Goal: Transaction & Acquisition: Purchase product/service

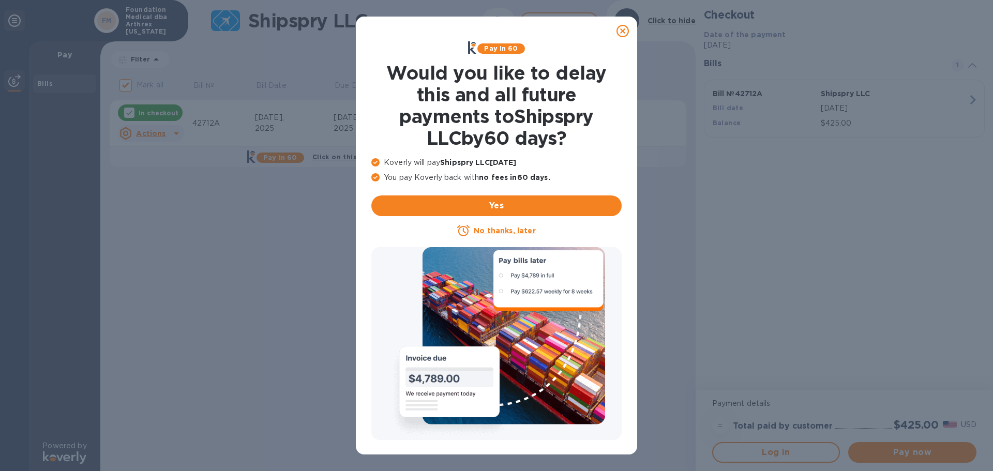
click at [622, 29] on icon at bounding box center [623, 31] width 12 height 12
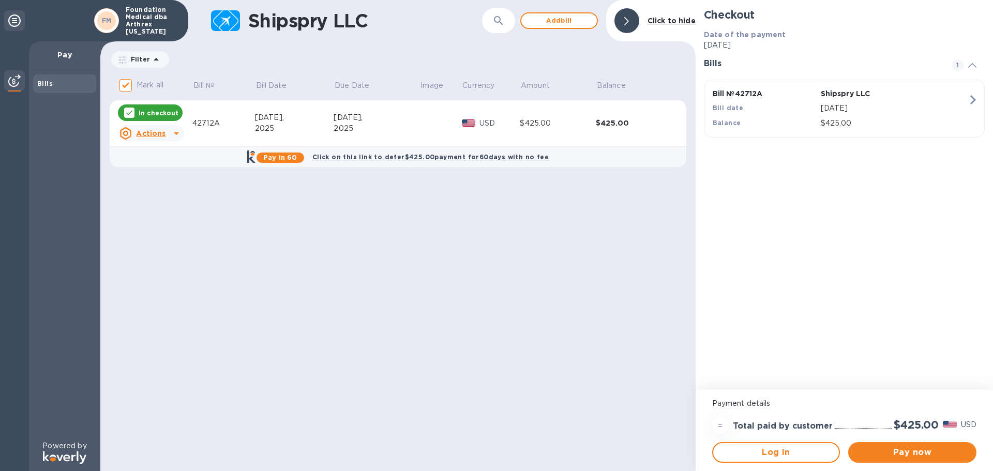
click at [969, 100] on icon "button" at bounding box center [973, 100] width 19 height 19
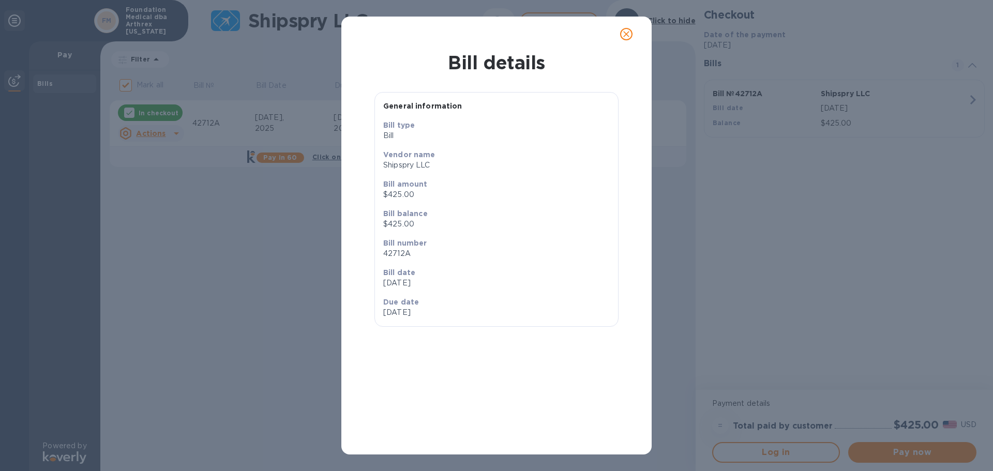
click at [625, 34] on icon "close" at bounding box center [626, 34] width 10 height 10
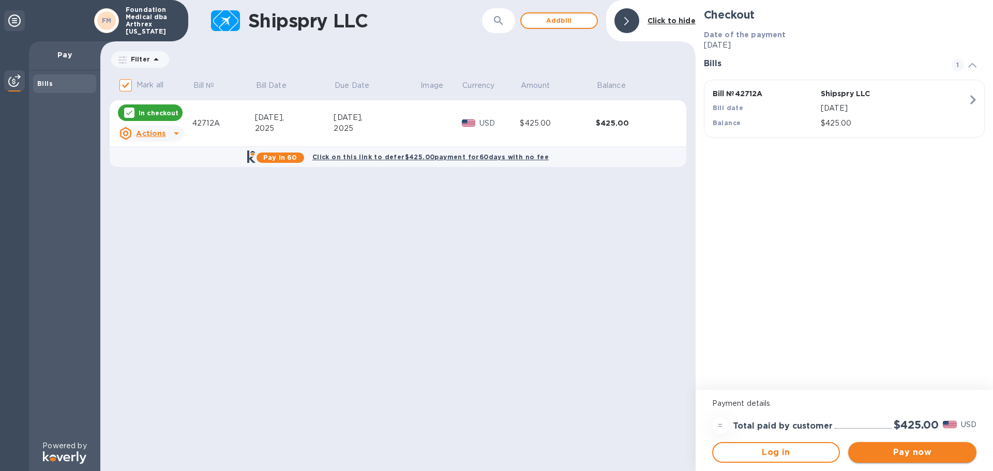
click at [926, 454] on span "Pay now" at bounding box center [913, 452] width 112 height 12
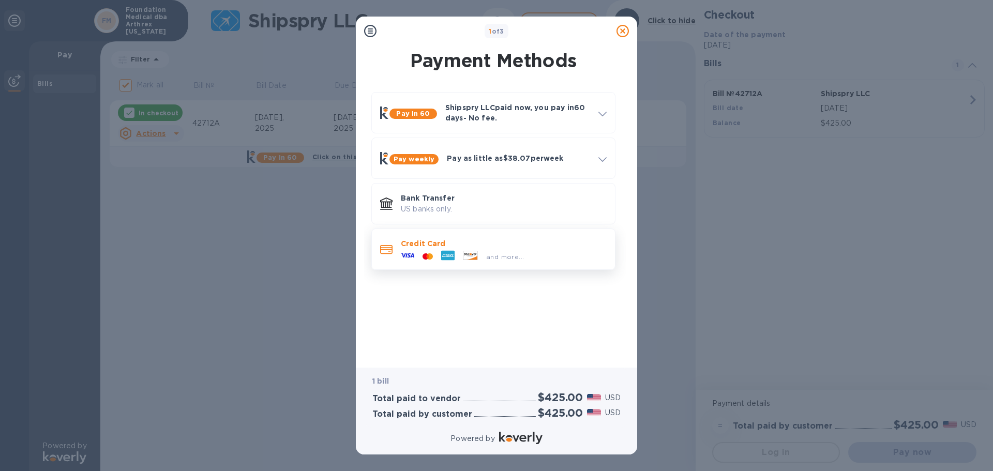
click at [442, 253] on icon at bounding box center [447, 256] width 13 height 10
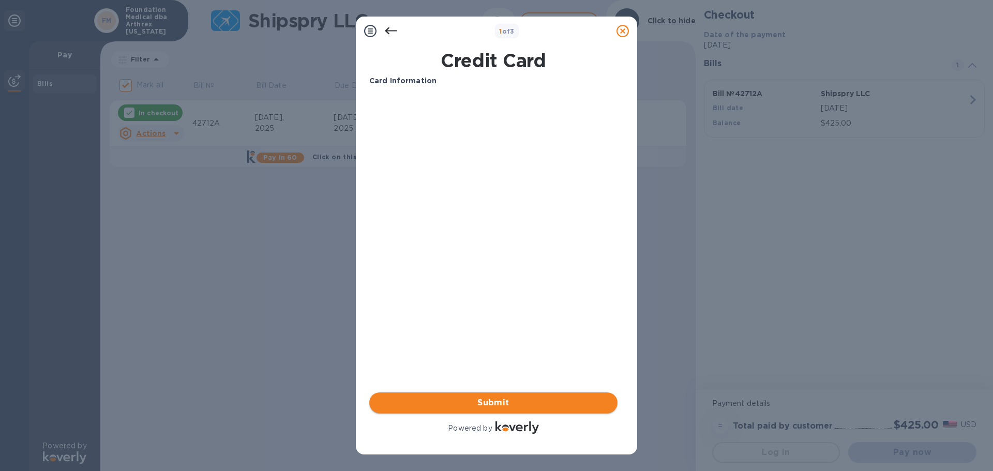
click at [524, 400] on span "Submit" at bounding box center [494, 403] width 232 height 12
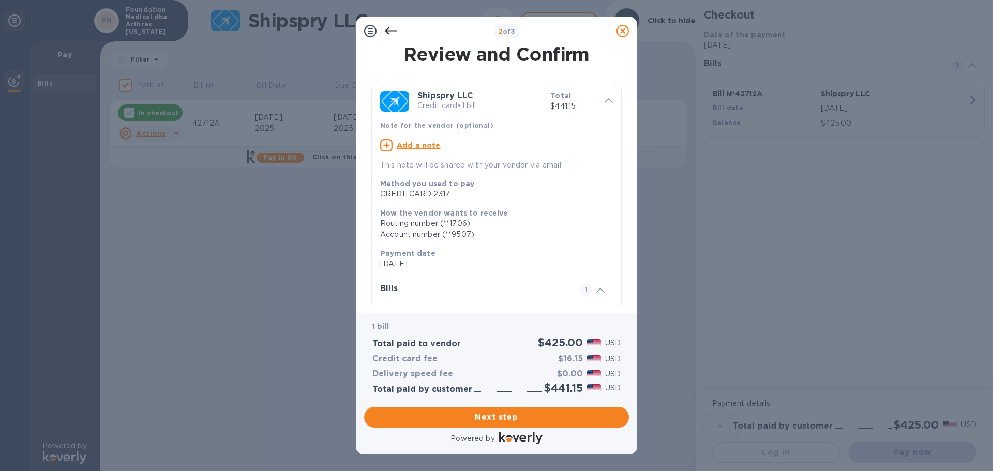
click at [430, 144] on u "Add a note" at bounding box center [419, 145] width 44 height 8
click at [416, 143] on textarea at bounding box center [488, 146] width 216 height 9
type textarea "Inv 42712"
click at [391, 28] on icon at bounding box center [391, 31] width 12 height 12
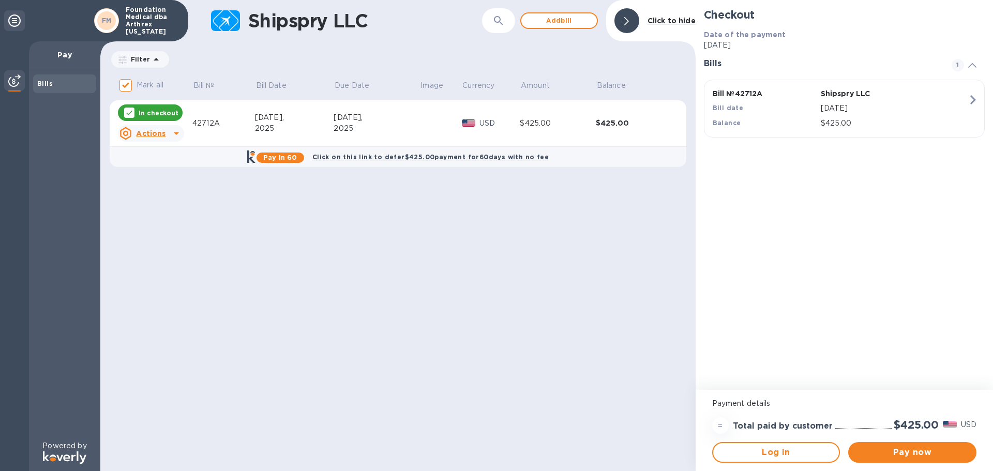
click at [575, 279] on div "Shipspry LLC ​ Add bill Click to hide Filter Amount Mark all Bill № Bill Date D…" at bounding box center [397, 235] width 595 height 471
click at [151, 136] on u "Actions" at bounding box center [150, 133] width 29 height 8
click at [509, 308] on div at bounding box center [496, 235] width 993 height 471
click at [434, 249] on div "Shipspry LLC ​ Add bill Click to hide Filter Amount Mark all Bill № Bill Date D…" at bounding box center [397, 235] width 595 height 471
click at [360, 233] on div "Shipspry LLC ​ Add bill Click to hide Filter Amount Mark all Bill № Bill Date D…" at bounding box center [397, 235] width 595 height 471
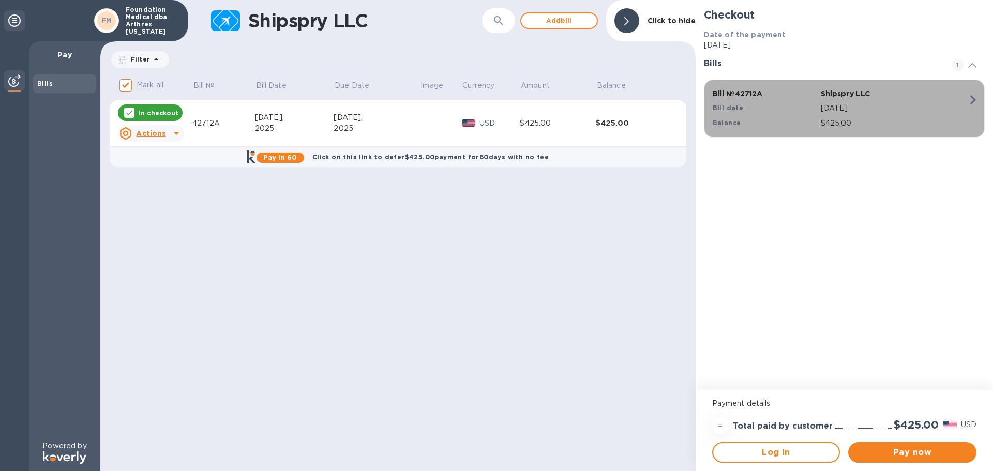
click at [789, 134] on div "Bill № 42712A Shipspry LLC Bill date Sep 23, 2025 Balance $425.00" at bounding box center [843, 108] width 272 height 53
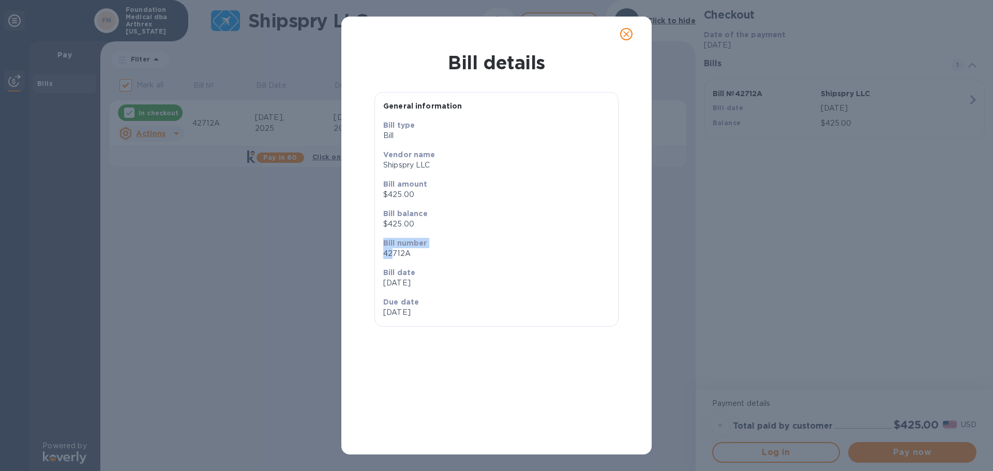
click at [391, 248] on div "General information Bill type Bill Vendor name Shipspry LLC Bill amount $425.00…" at bounding box center [497, 256] width 294 height 367
drag, startPoint x: 398, startPoint y: 221, endPoint x: 458, endPoint y: 180, distance: 72.9
click at [400, 218] on div "Bill balance $425.00" at bounding box center [496, 218] width 227 height 21
click at [623, 33] on icon "close" at bounding box center [626, 34] width 10 height 10
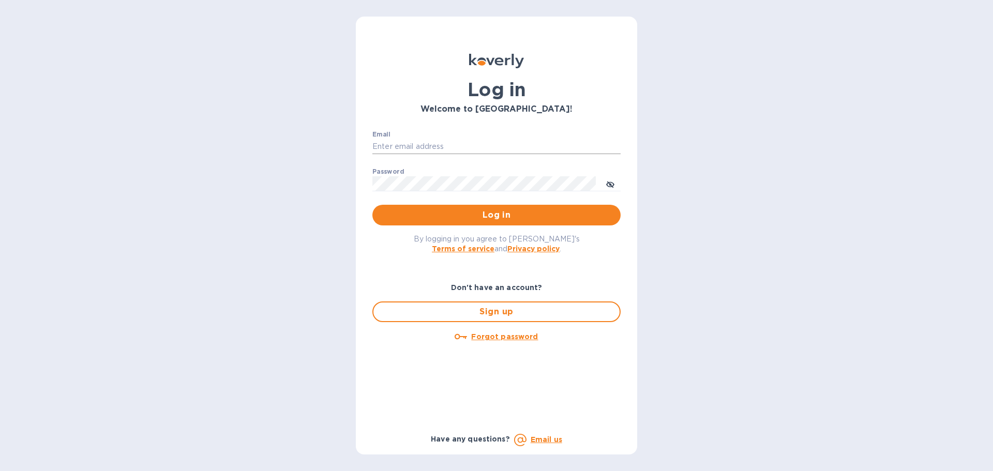
click at [423, 141] on input "Email" at bounding box center [496, 147] width 248 height 16
type input "[PERSON_NAME][EMAIL_ADDRESS][PERSON_NAME][DOMAIN_NAME]"
click at [500, 217] on span "Log in" at bounding box center [497, 215] width 232 height 12
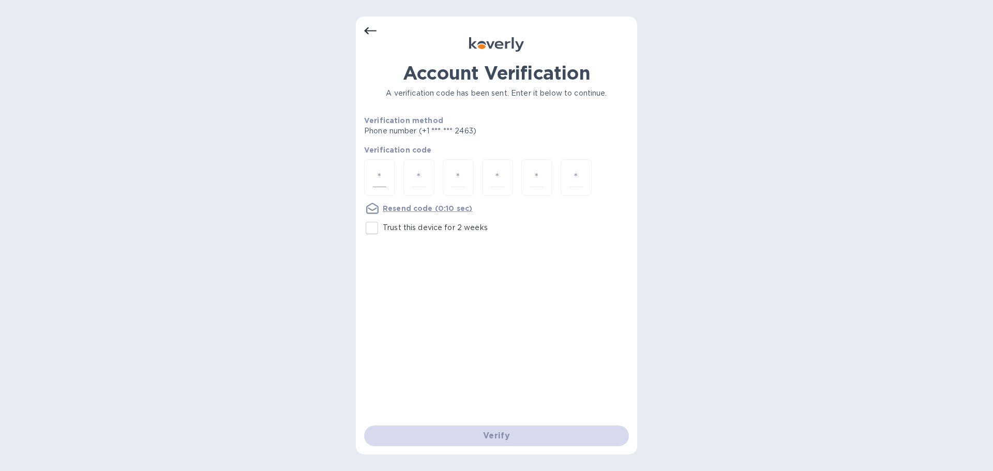
click at [383, 174] on input "number" at bounding box center [379, 177] width 13 height 19
type input "9"
type input "0"
type input "5"
type input "8"
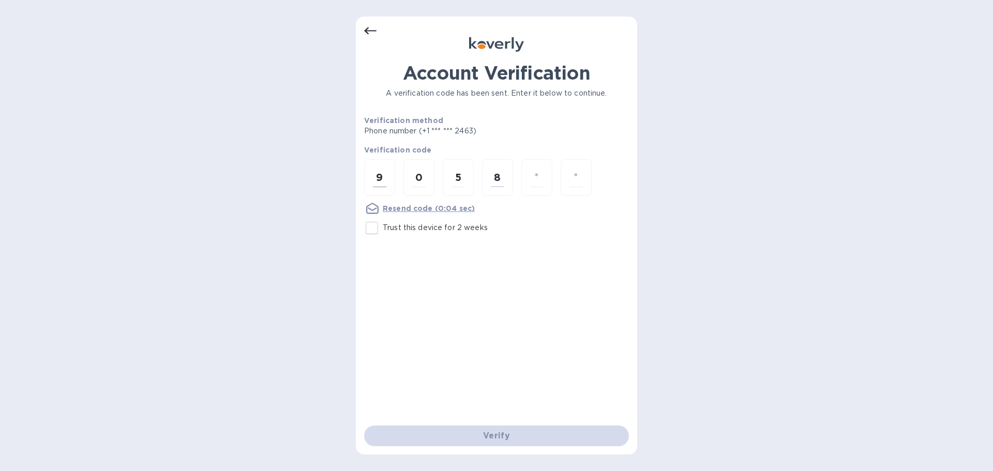
type input "8"
type input "4"
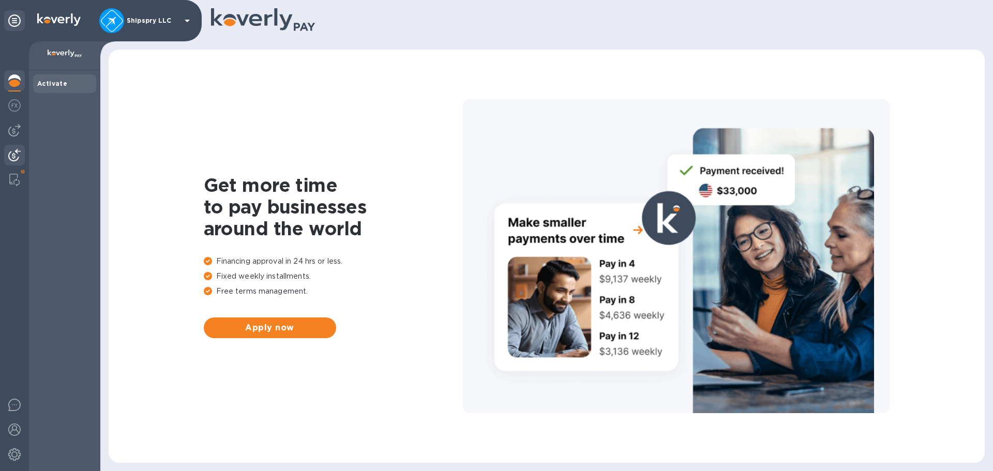
click at [11, 154] on img at bounding box center [14, 155] width 12 height 12
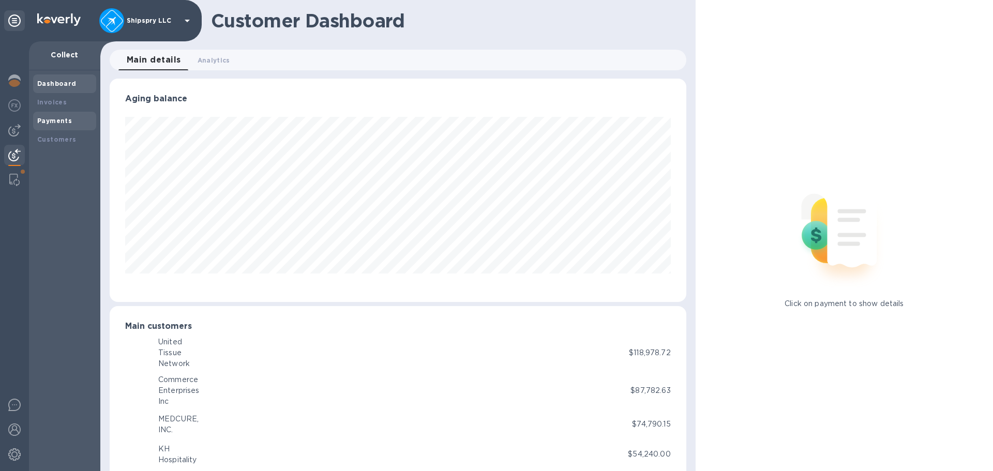
scroll to position [517135, 516786]
click at [52, 102] on b "Invoices" at bounding box center [51, 102] width 29 height 8
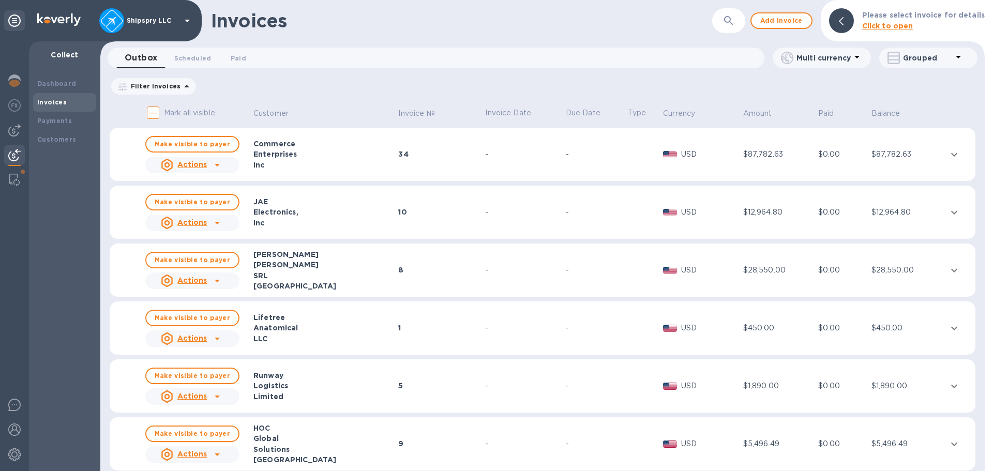
click at [740, 19] on button "button" at bounding box center [729, 20] width 25 height 25
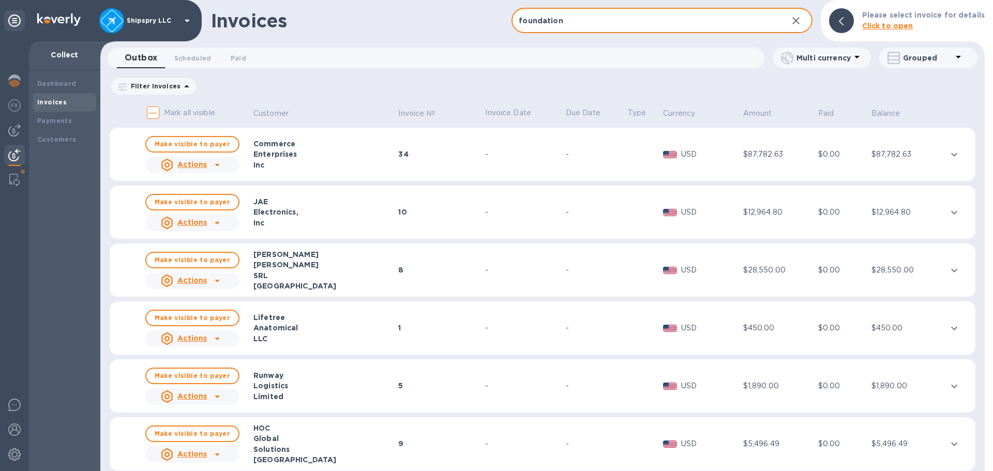
type input "foundation"
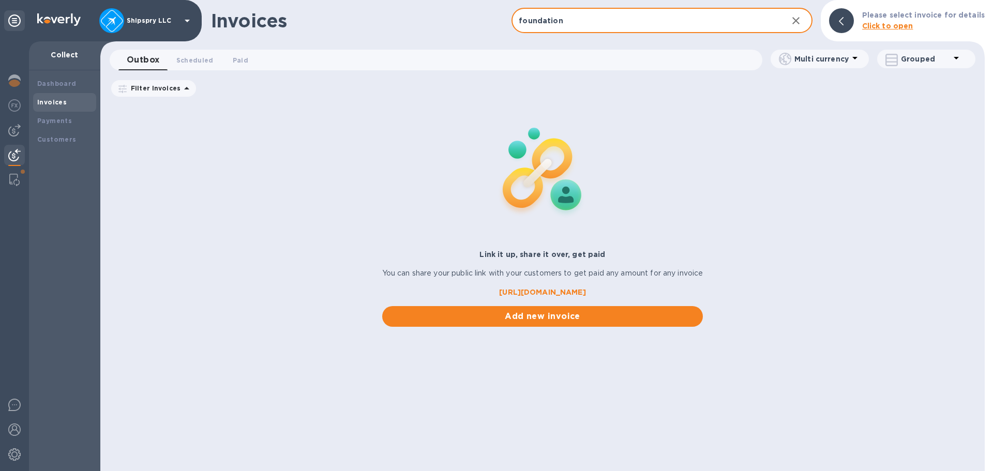
click at [574, 35] on div "Invoices foundation ​ Add invoice Please select invoice for details Click to op…" at bounding box center [542, 20] width 885 height 41
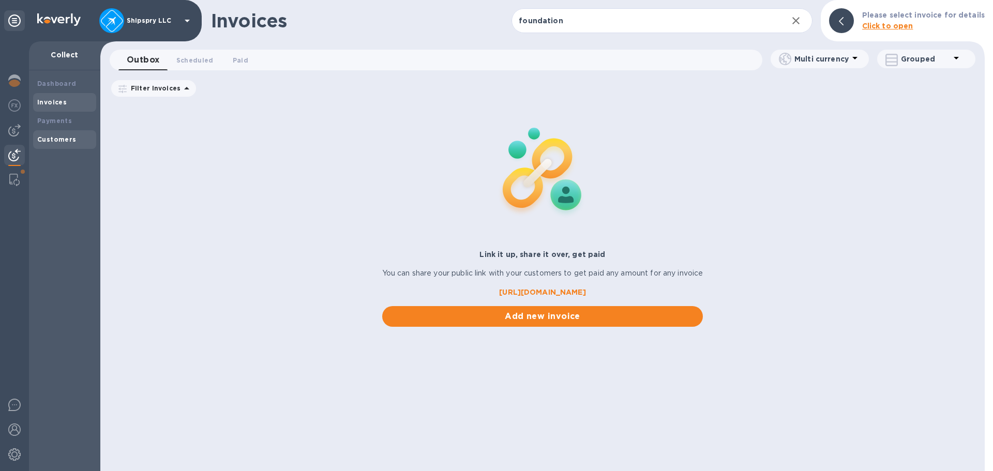
click at [43, 148] on div "Customers" at bounding box center [64, 139] width 63 height 19
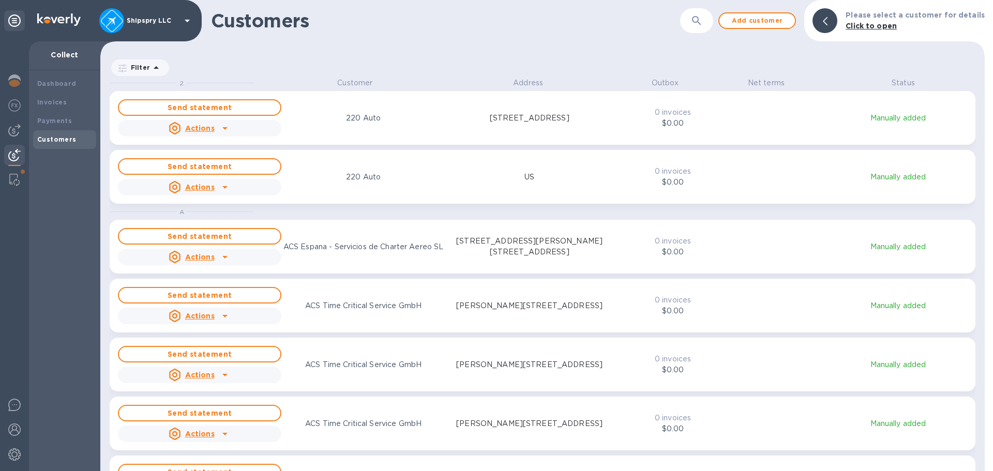
scroll to position [386, 881]
click at [680, 20] on h1 "Customers" at bounding box center [445, 21] width 469 height 22
click at [697, 20] on icon "button" at bounding box center [697, 20] width 12 height 12
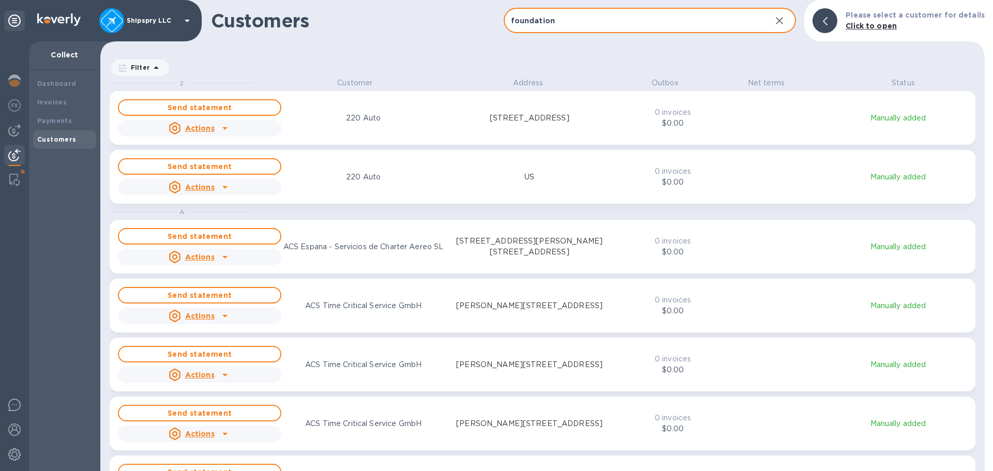
type input "foundation"
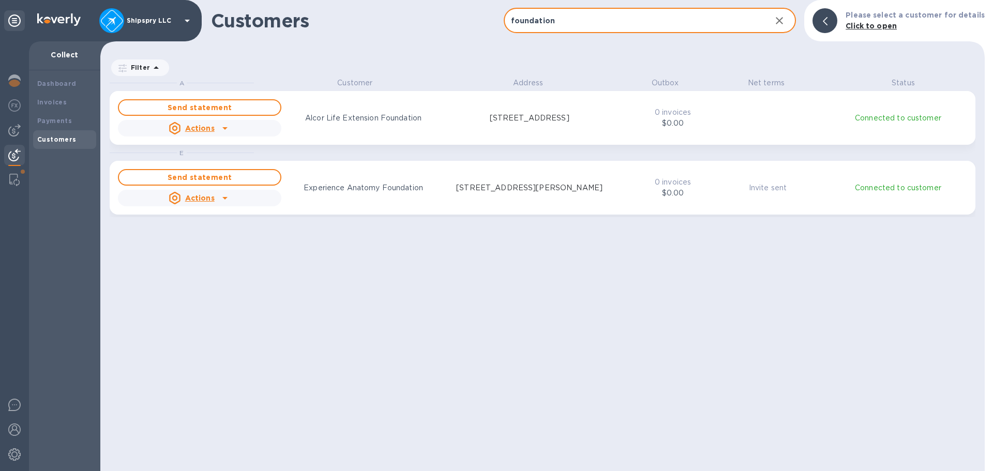
click at [470, 131] on div "Send statement Actions Alcor Life Extension Foundation 7895 E Acoma Dr ste 110,…" at bounding box center [365, 117] width 498 height 41
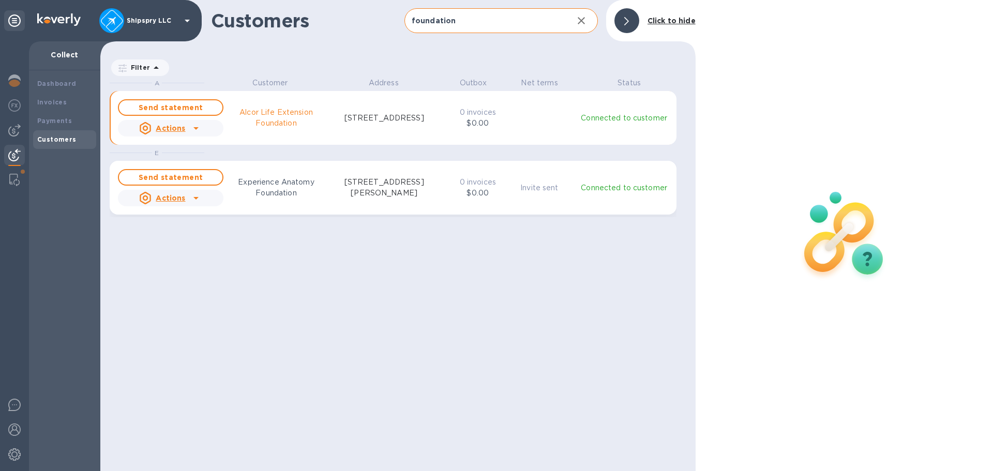
scroll to position [8, 5]
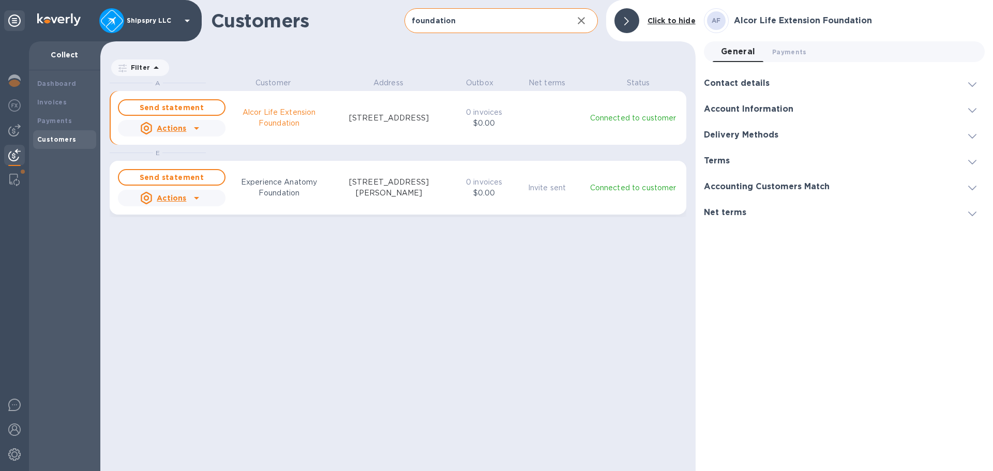
click at [616, 32] on div at bounding box center [626, 20] width 33 height 33
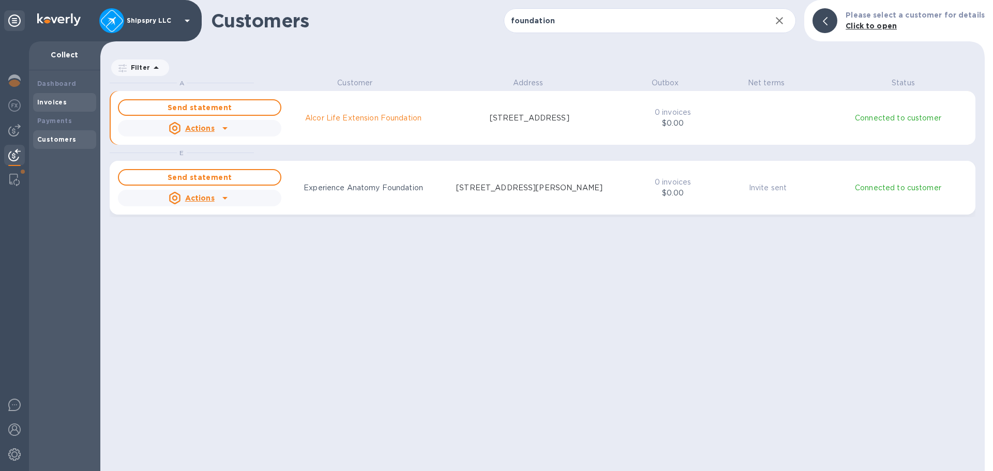
click at [49, 102] on b "Invoices" at bounding box center [51, 102] width 29 height 8
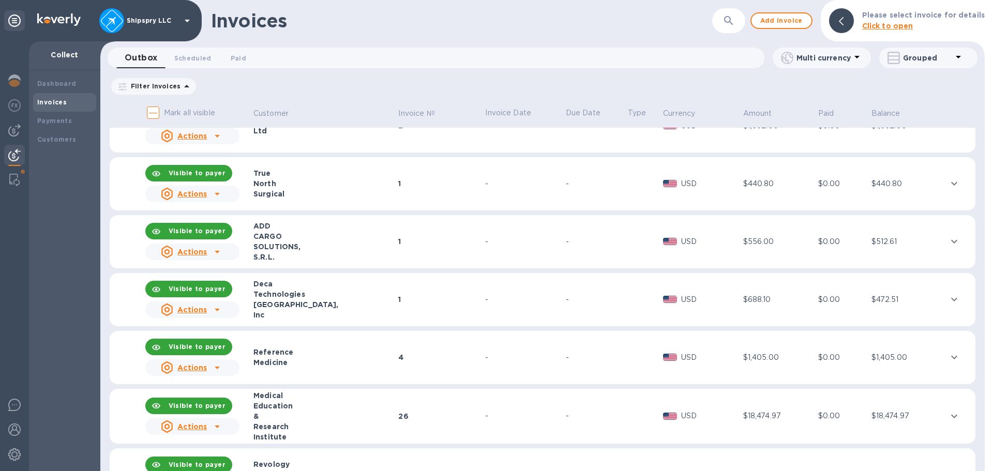
scroll to position [4074, 0]
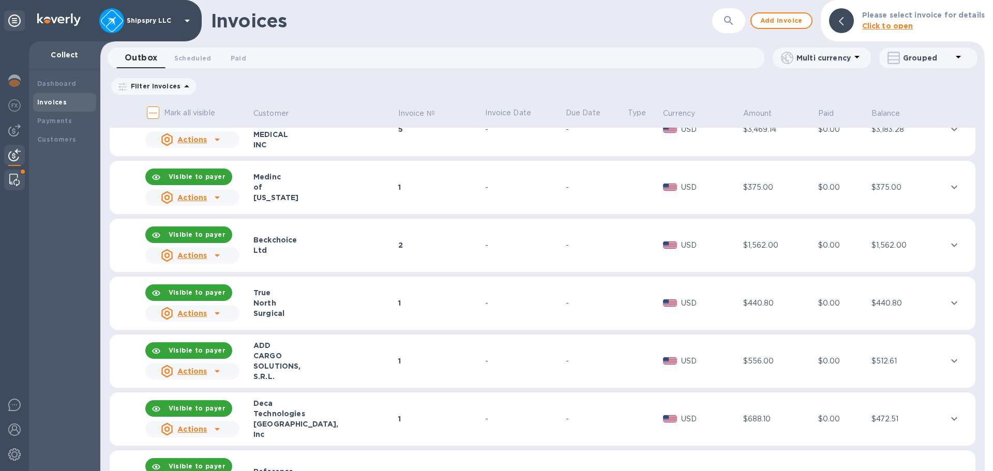
click at [12, 173] on div at bounding box center [14, 180] width 19 height 21
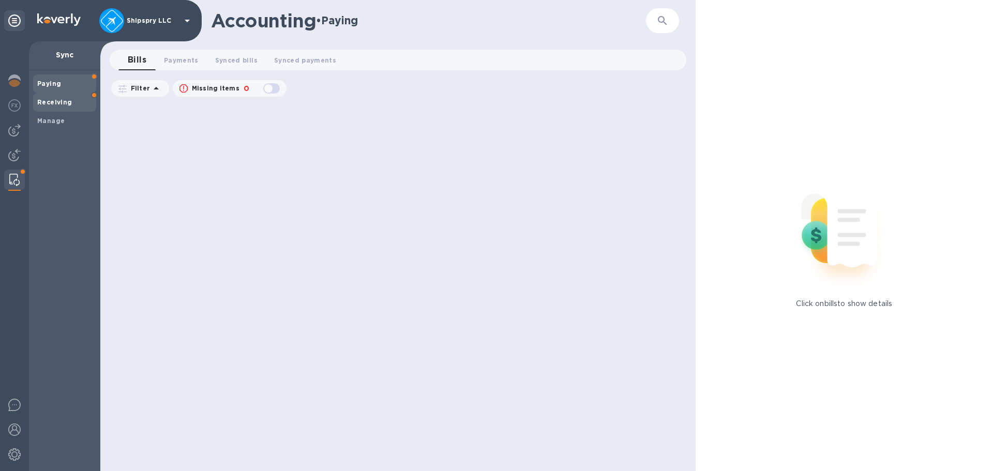
click at [52, 99] on b "Receiving" at bounding box center [54, 102] width 35 height 8
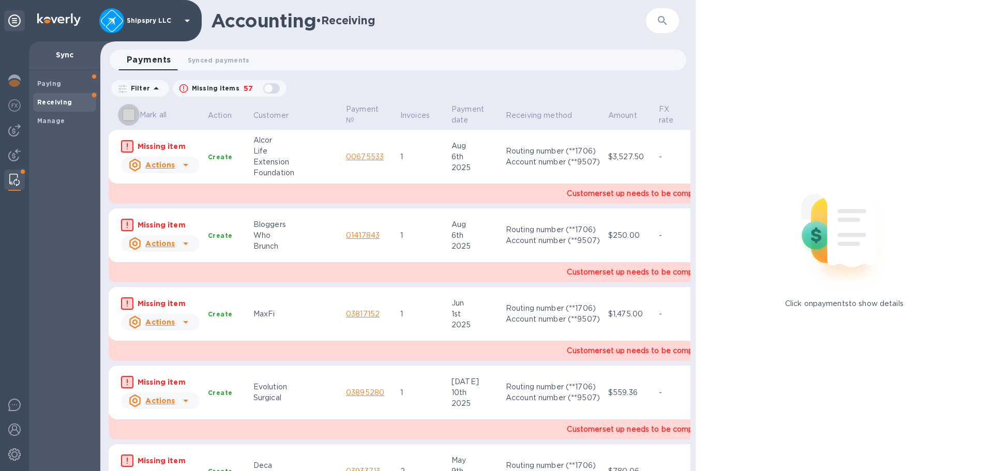
click at [127, 115] on input "Mark all" at bounding box center [129, 115] width 22 height 22
checkbox input "false"
click at [49, 123] on b "Manage" at bounding box center [50, 121] width 27 height 8
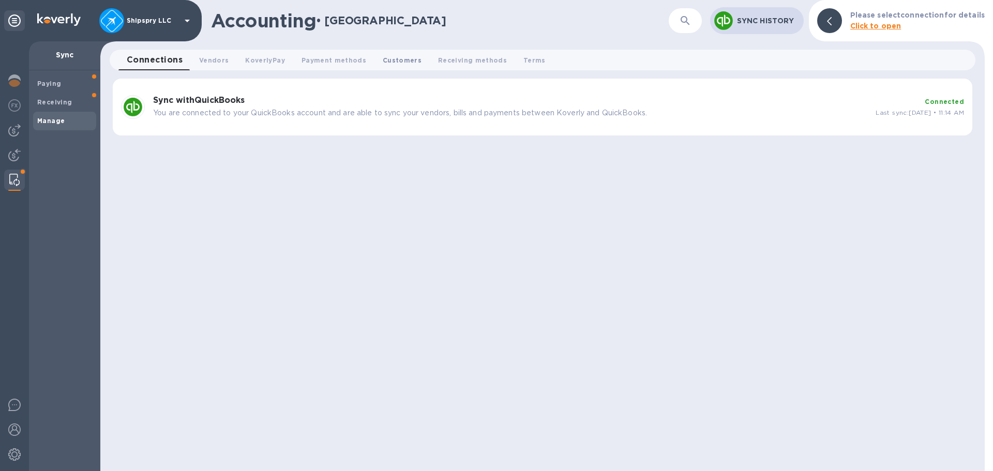
click at [392, 56] on span "Customers 0" at bounding box center [402, 60] width 39 height 11
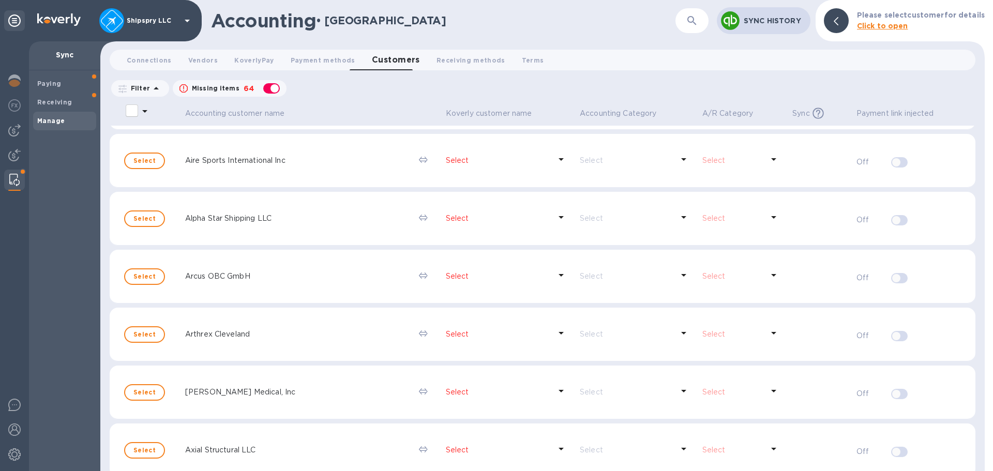
scroll to position [207, 0]
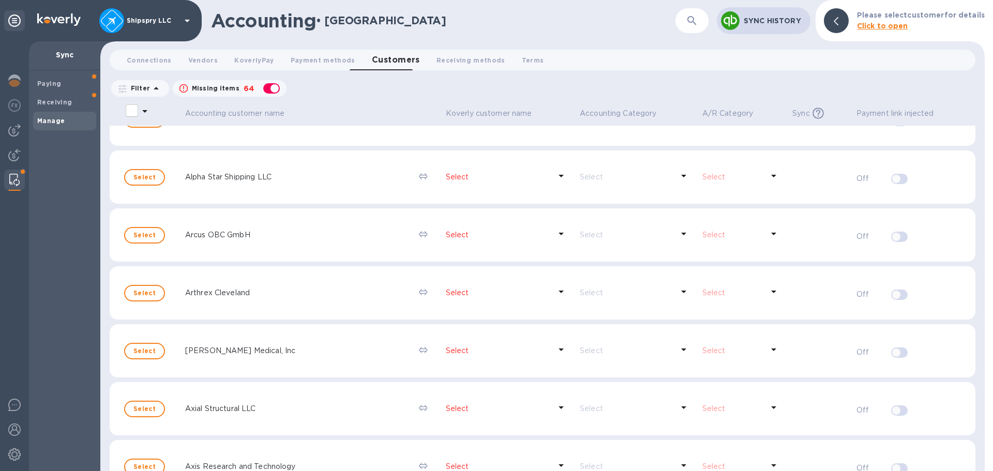
click at [446, 292] on p "Select" at bounding box center [498, 293] width 105 height 11
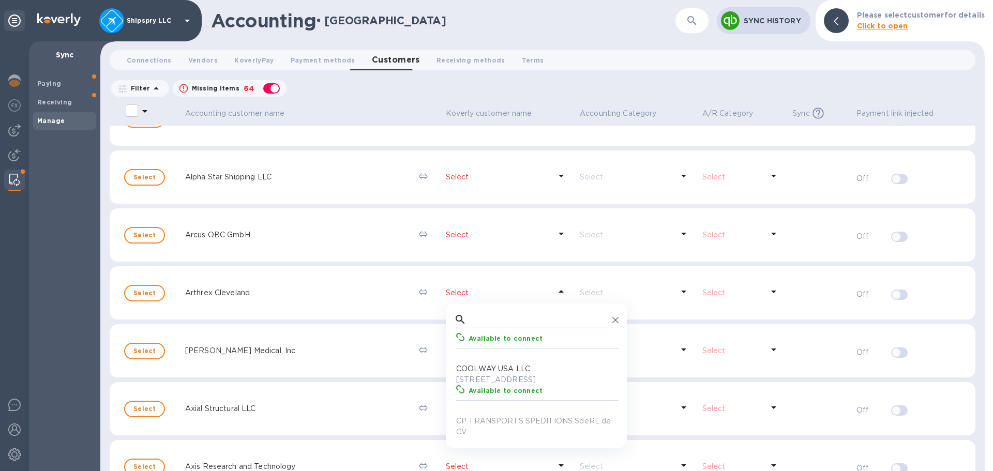
click at [479, 322] on input "text" at bounding box center [540, 320] width 138 height 16
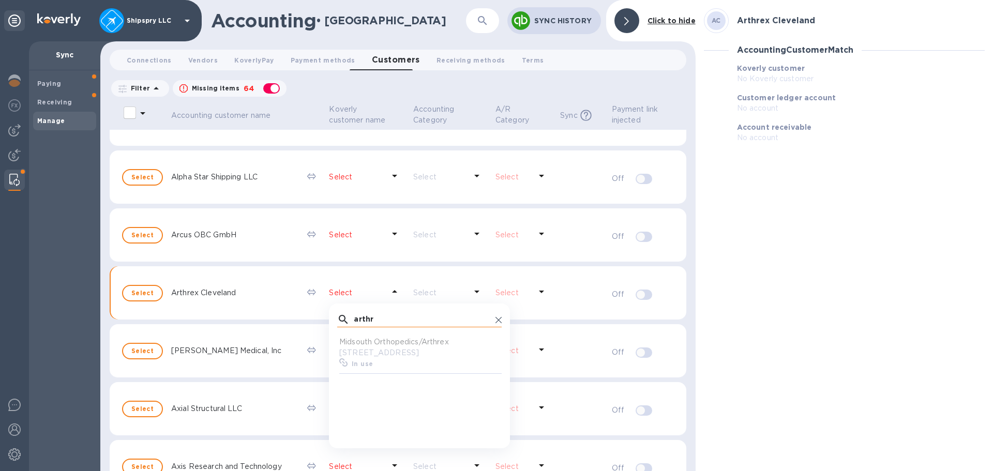
scroll to position [96, 160]
type input "arthr"
click at [496, 319] on icon at bounding box center [499, 320] width 6 height 6
click at [14, 451] on img at bounding box center [14, 455] width 12 height 12
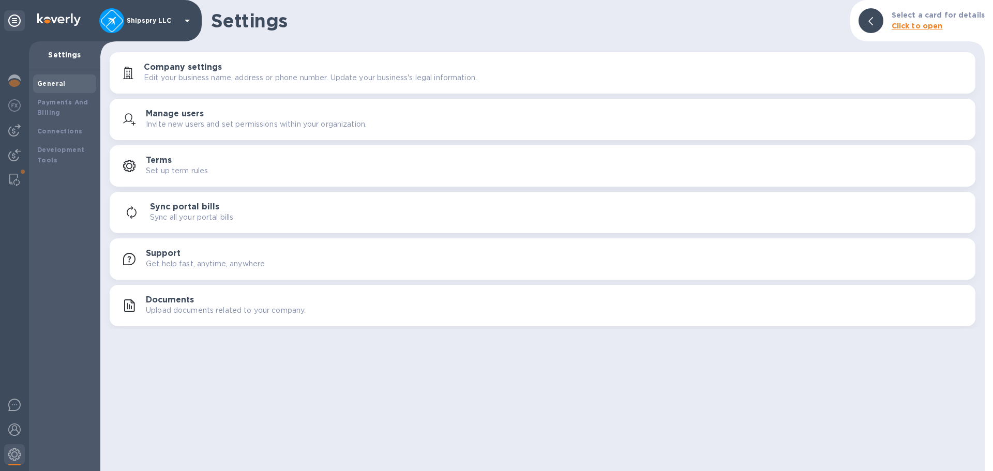
click at [171, 206] on h3 "Sync portal bills" at bounding box center [184, 207] width 69 height 10
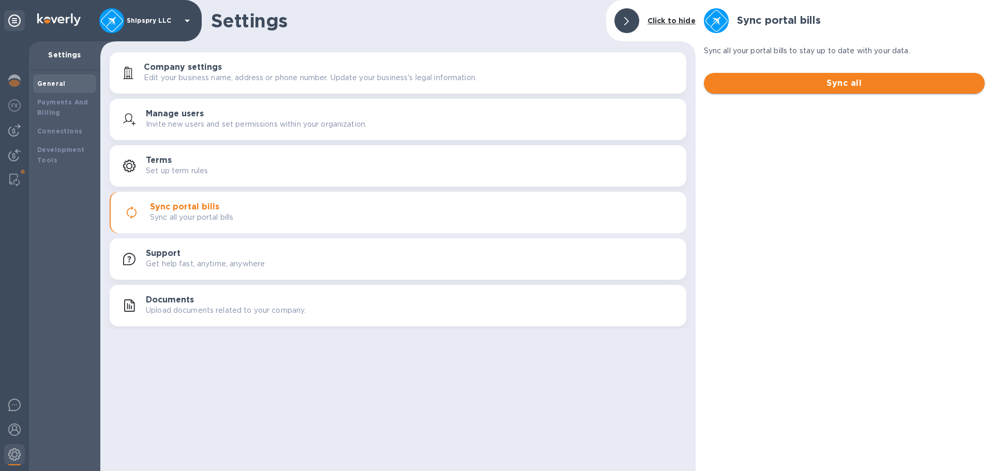
click at [784, 80] on span "Sync all" at bounding box center [844, 83] width 264 height 12
click at [58, 126] on div "Connections" at bounding box center [64, 131] width 55 height 10
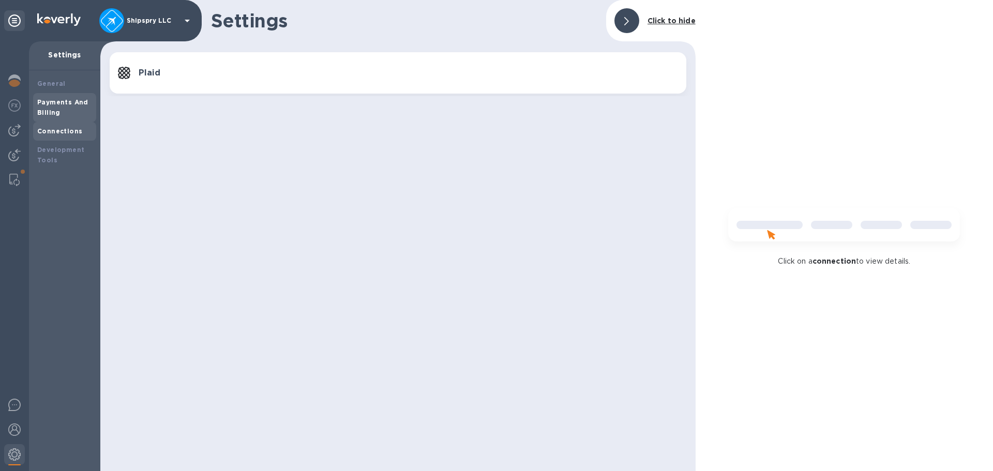
click at [61, 113] on div "Payments And Billing" at bounding box center [64, 107] width 55 height 21
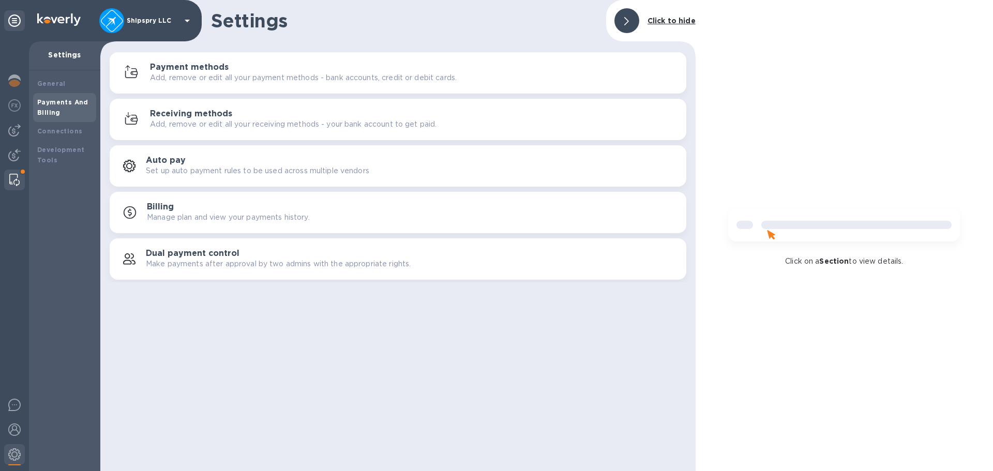
click at [9, 177] on img at bounding box center [14, 180] width 10 height 12
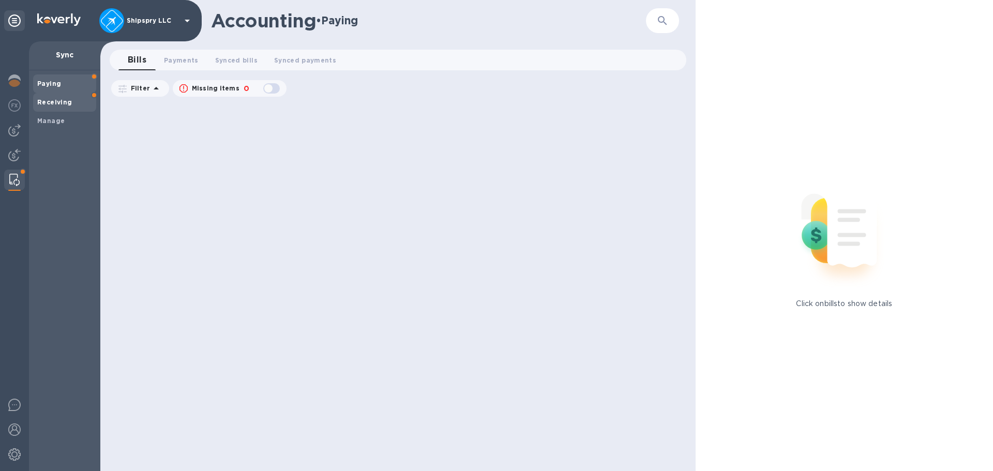
click at [69, 100] on b "Receiving" at bounding box center [54, 102] width 35 height 8
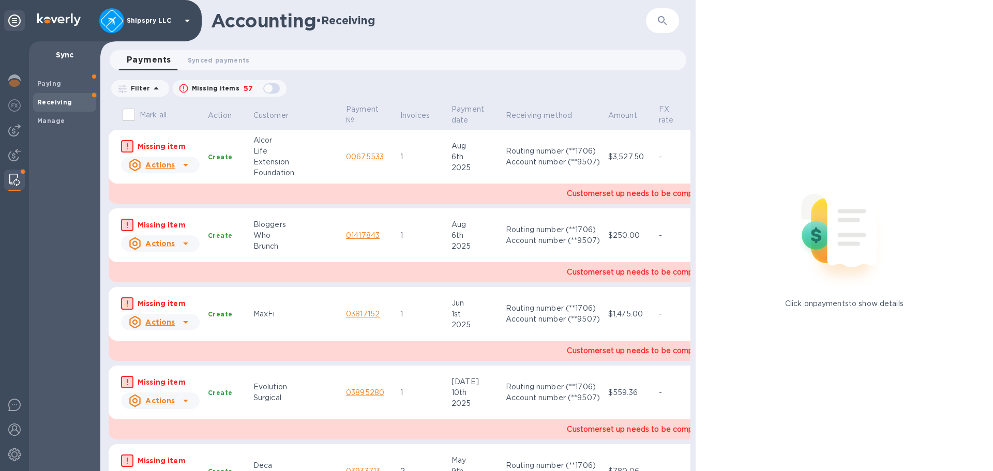
click at [177, 165] on div at bounding box center [185, 165] width 17 height 17
click at [201, 205] on b "Mark as synced" at bounding box center [199, 207] width 58 height 8
click at [187, 163] on icon at bounding box center [186, 165] width 12 height 12
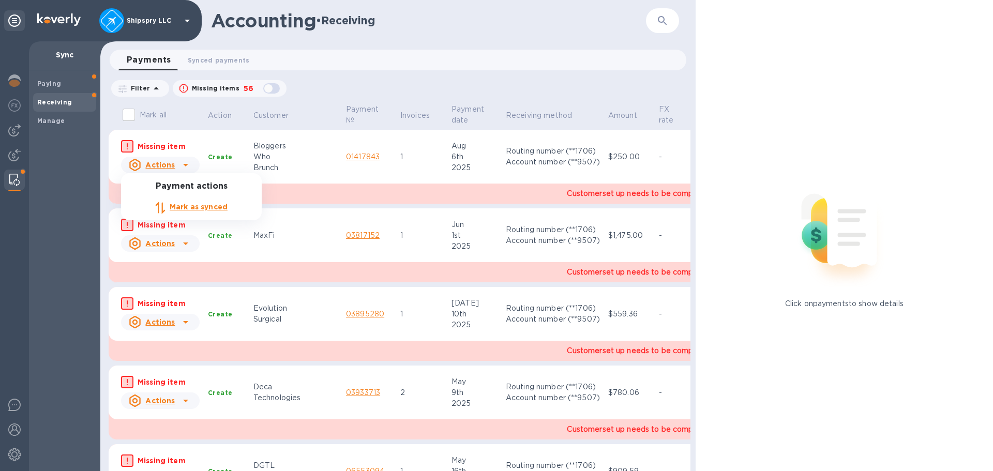
click at [188, 210] on b "Mark as synced" at bounding box center [199, 207] width 58 height 8
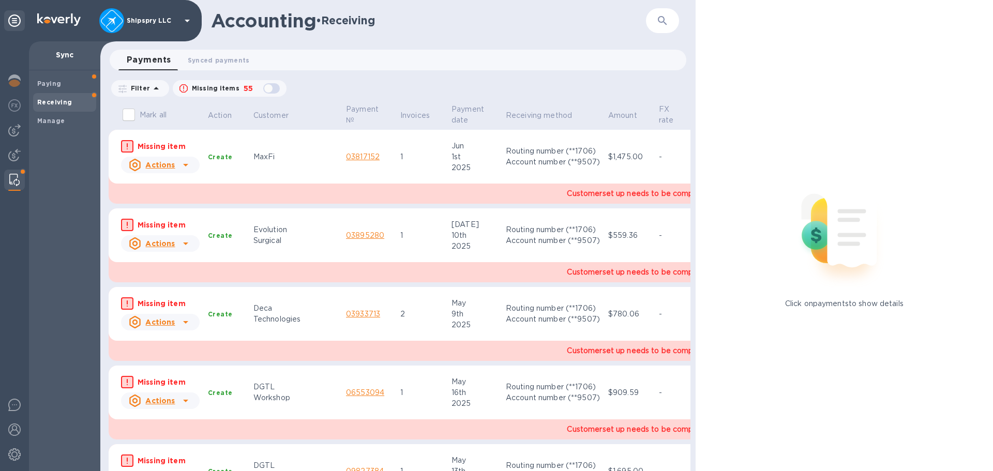
click at [188, 169] on icon at bounding box center [186, 165] width 12 height 12
click at [193, 213] on div "Mark as synced" at bounding box center [199, 208] width 62 height 17
click at [171, 168] on u "Actions" at bounding box center [159, 165] width 29 height 8
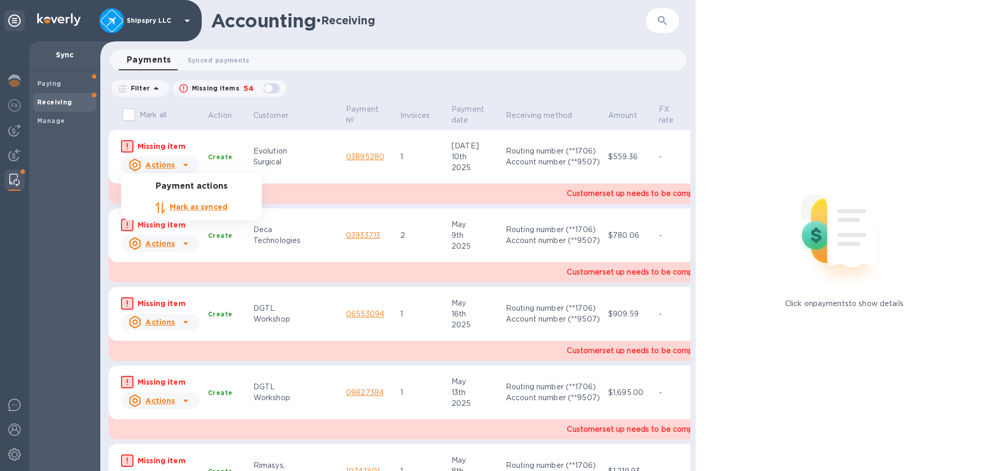
click at [185, 204] on b "Mark as synced" at bounding box center [199, 207] width 58 height 8
click at [179, 171] on div at bounding box center [185, 165] width 17 height 17
click at [183, 203] on b "Mark as synced" at bounding box center [199, 207] width 58 height 8
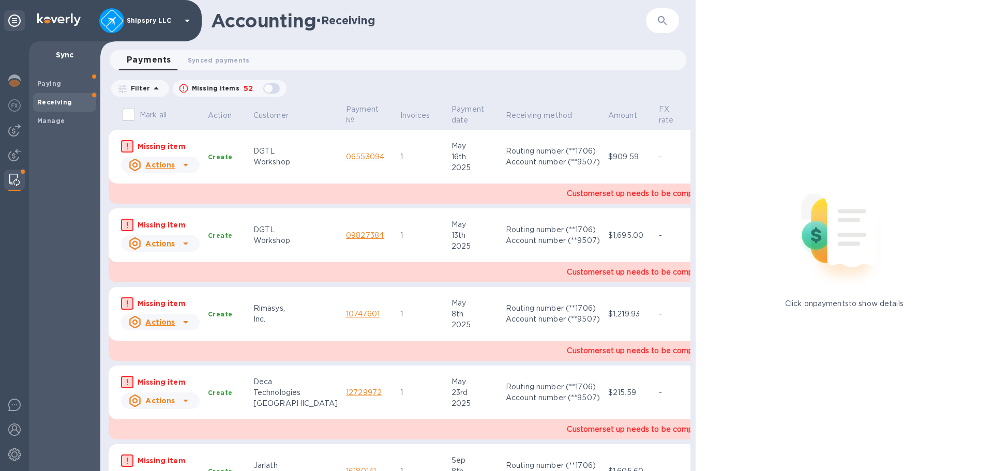
click at [180, 160] on icon at bounding box center [186, 165] width 12 height 12
click at [186, 203] on b "Mark as synced" at bounding box center [199, 207] width 58 height 8
click at [186, 161] on icon at bounding box center [186, 165] width 12 height 12
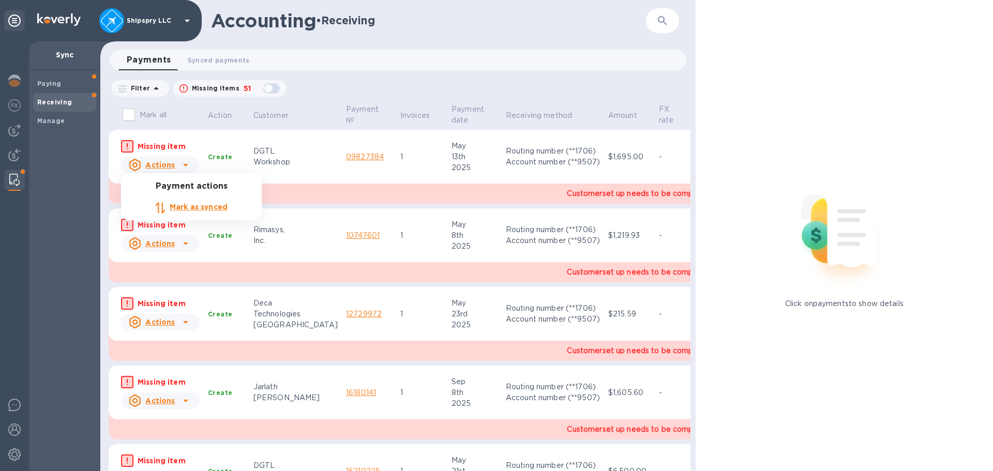
click at [189, 208] on b "Mark as synced" at bounding box center [199, 207] width 58 height 8
click at [187, 237] on icon at bounding box center [186, 243] width 12 height 12
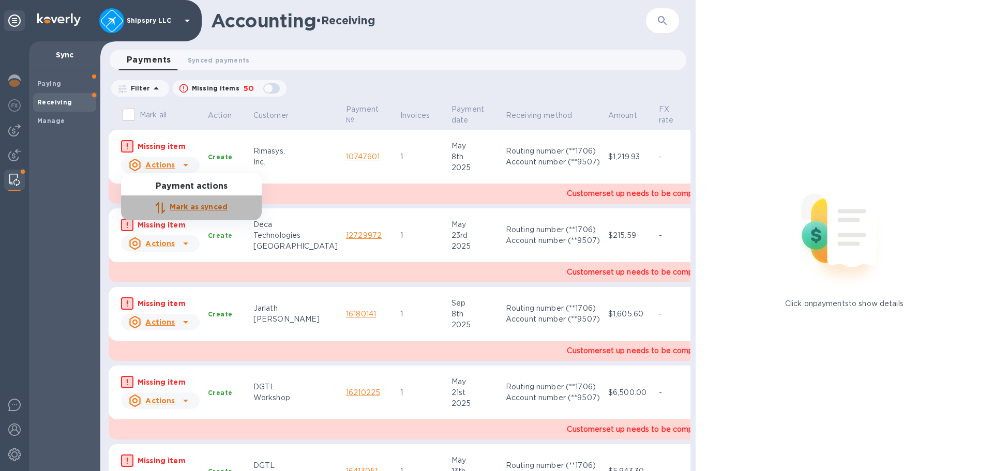
click at [192, 204] on b "Mark as synced" at bounding box center [199, 207] width 58 height 8
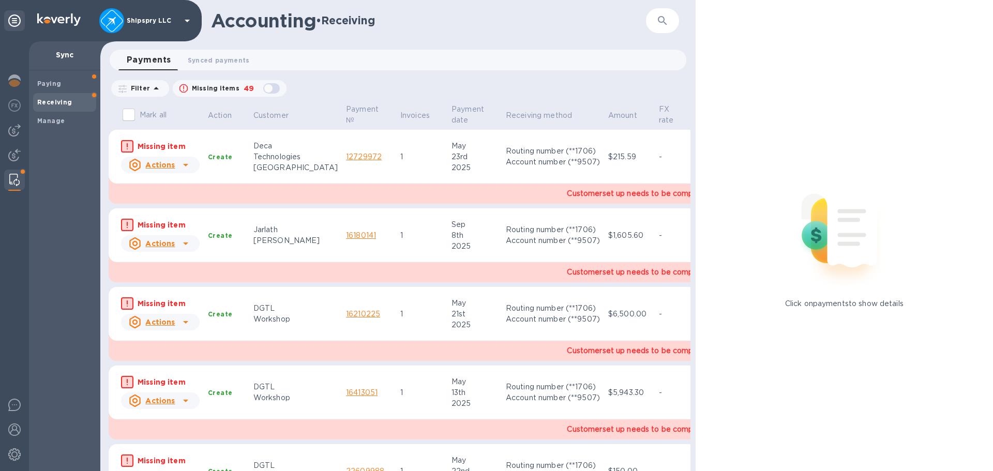
click at [183, 164] on icon at bounding box center [185, 165] width 5 height 3
click at [198, 211] on p "Mark as synced" at bounding box center [199, 207] width 58 height 11
click at [187, 167] on icon at bounding box center [186, 165] width 12 height 12
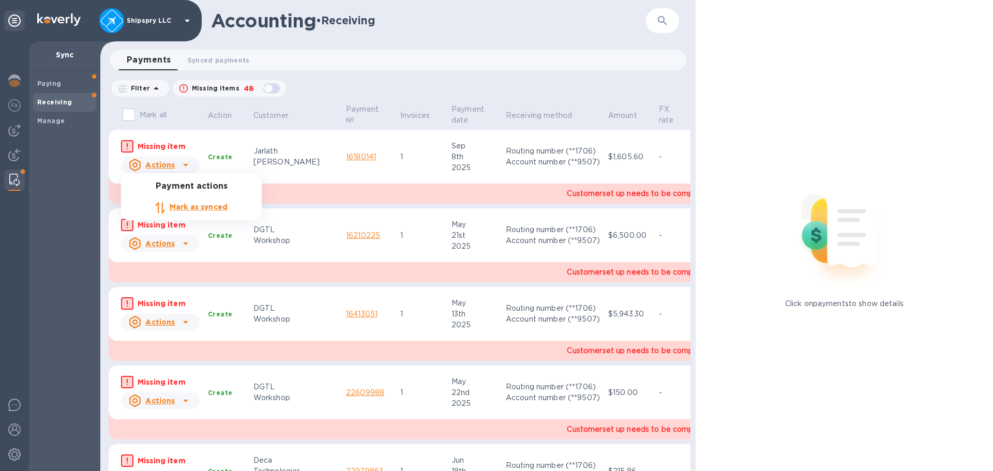
click at [188, 211] on p "Mark as synced" at bounding box center [199, 207] width 58 height 11
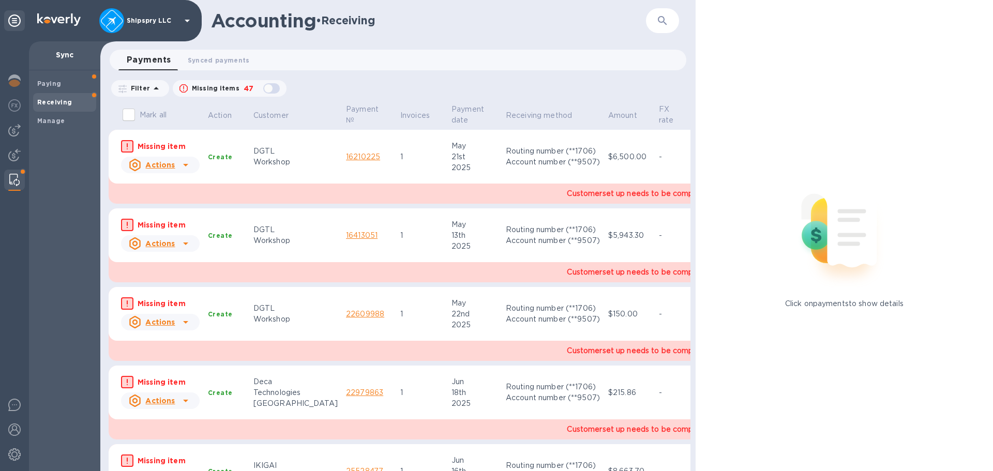
click at [177, 163] on div at bounding box center [185, 165] width 17 height 17
click at [191, 215] on div "Mark as synced" at bounding box center [199, 208] width 62 height 17
click at [186, 165] on icon at bounding box center [185, 165] width 5 height 3
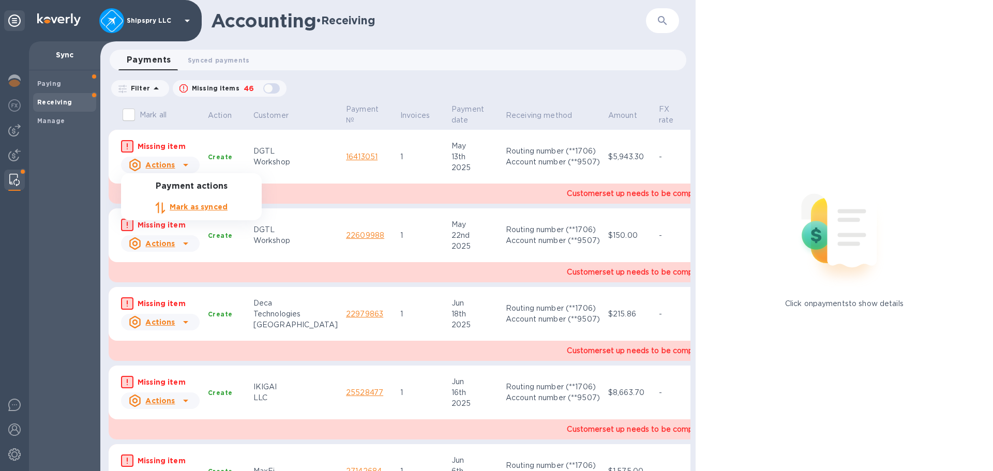
click at [196, 206] on b "Mark as synced" at bounding box center [199, 207] width 58 height 8
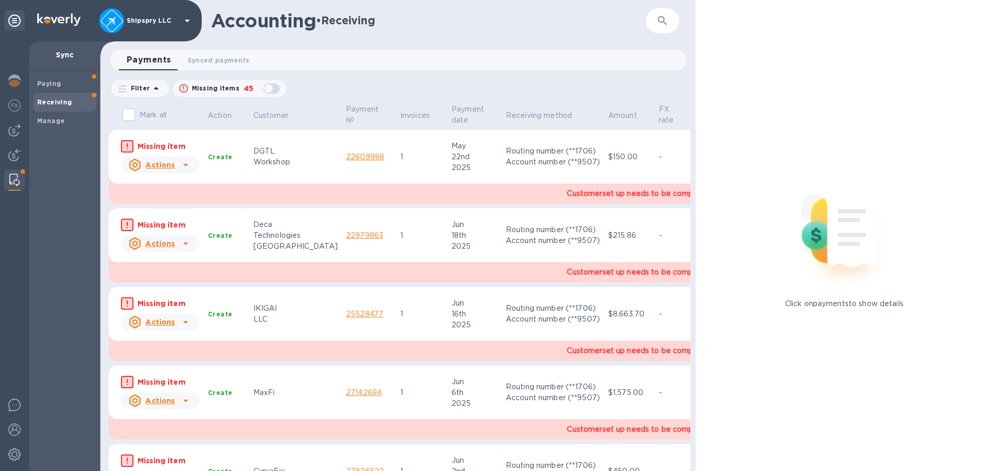
click at [183, 163] on icon at bounding box center [186, 165] width 12 height 12
click at [189, 201] on div "Mark as synced" at bounding box center [199, 208] width 62 height 17
click at [178, 167] on div at bounding box center [185, 165] width 17 height 17
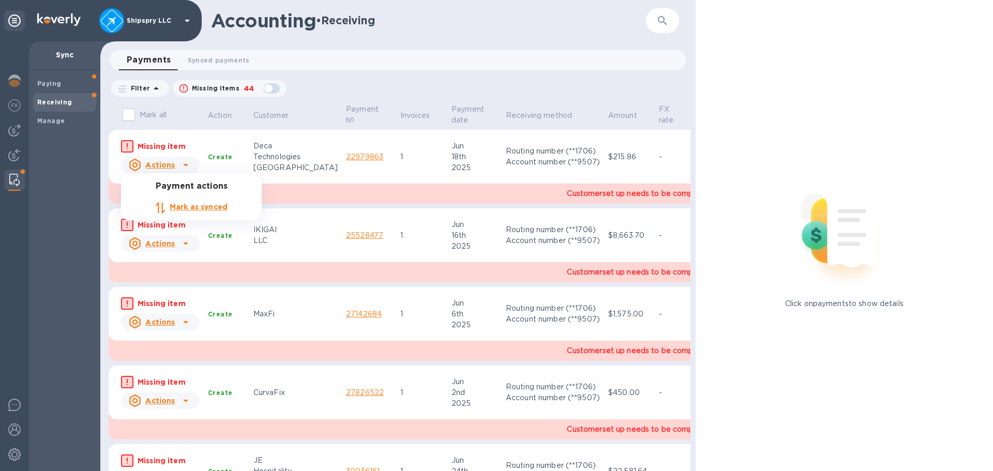
click at [195, 217] on li "Mark as synced" at bounding box center [191, 208] width 141 height 25
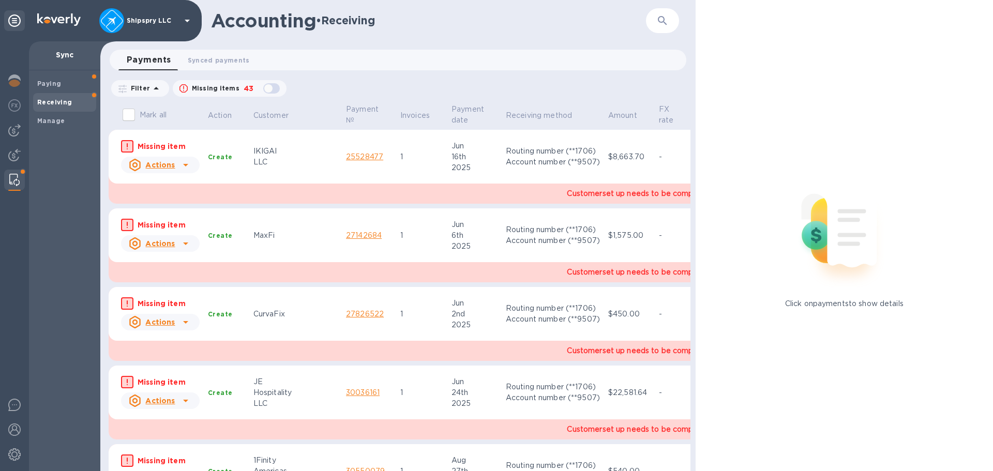
click at [192, 169] on div at bounding box center [185, 165] width 17 height 17
click at [203, 213] on div "Mark as synced" at bounding box center [199, 208] width 62 height 17
click at [180, 166] on icon at bounding box center [186, 165] width 12 height 12
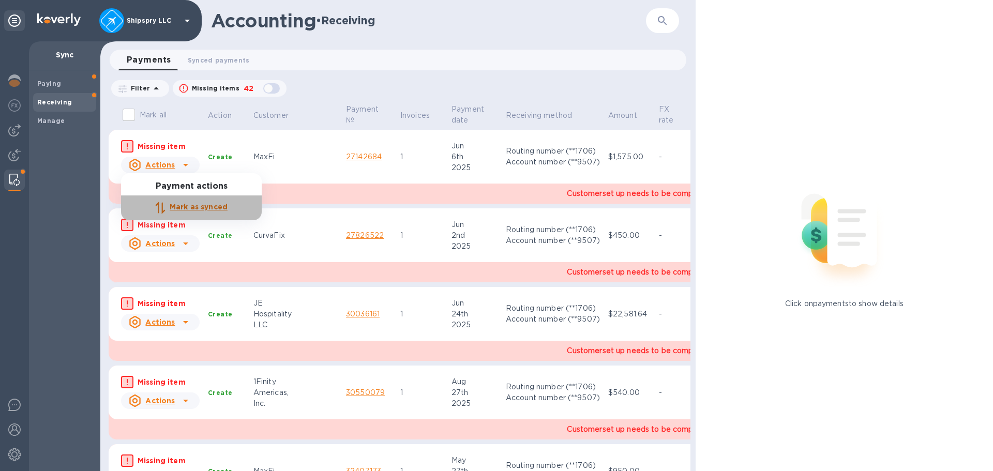
click at [189, 203] on p "Mark as synced" at bounding box center [199, 207] width 58 height 11
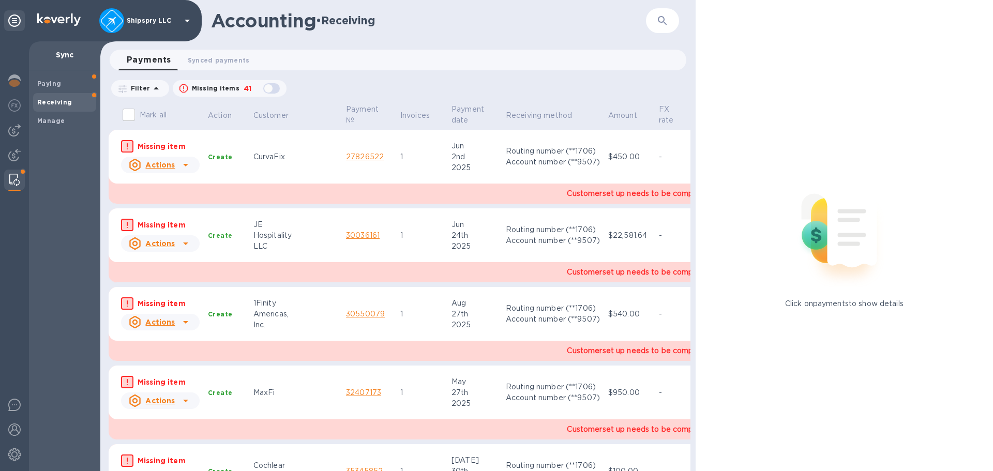
click at [183, 157] on div at bounding box center [185, 165] width 17 height 17
click at [195, 206] on b "Mark as synced" at bounding box center [199, 207] width 58 height 8
click at [181, 174] on div "Actions" at bounding box center [160, 165] width 83 height 21
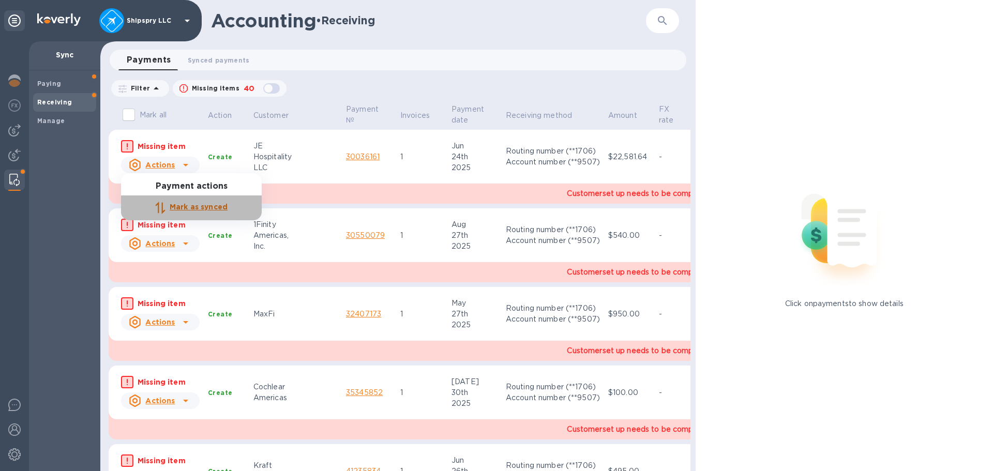
click at [184, 209] on b "Mark as synced" at bounding box center [199, 207] width 58 height 8
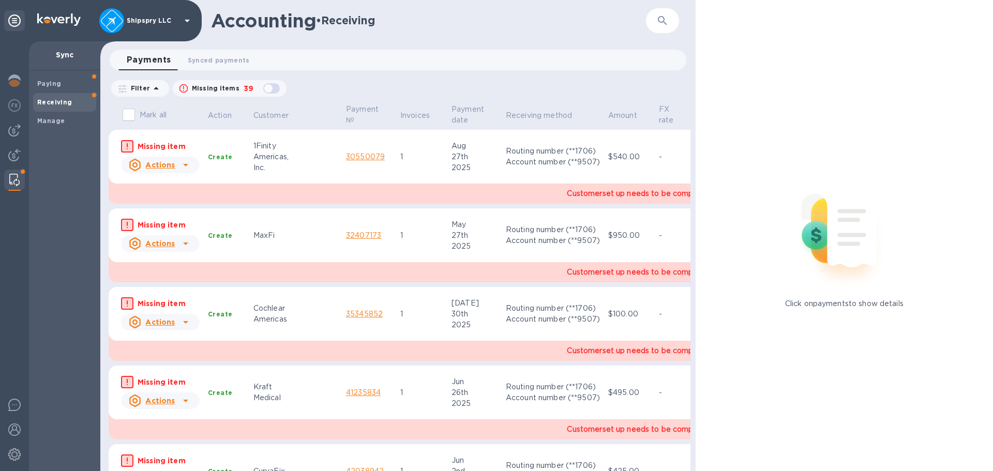
click at [177, 171] on div at bounding box center [185, 165] width 17 height 17
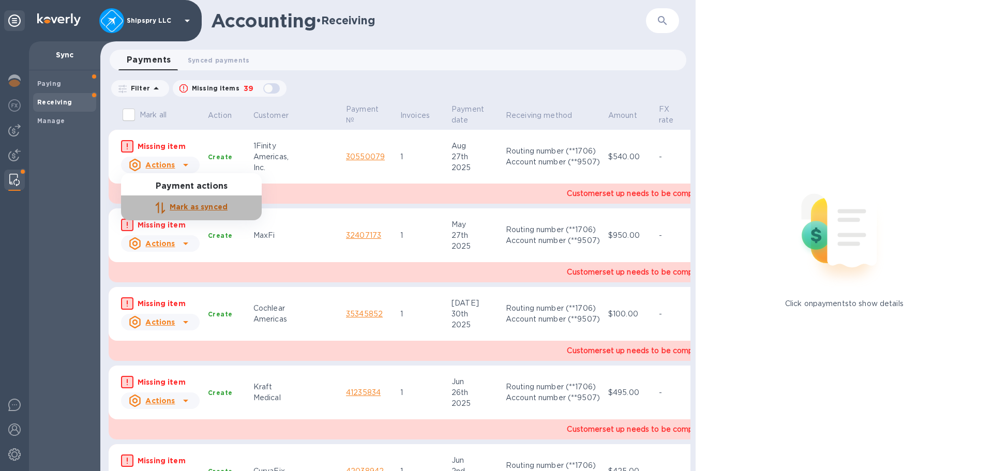
click at [184, 204] on b "Mark as synced" at bounding box center [199, 207] width 58 height 8
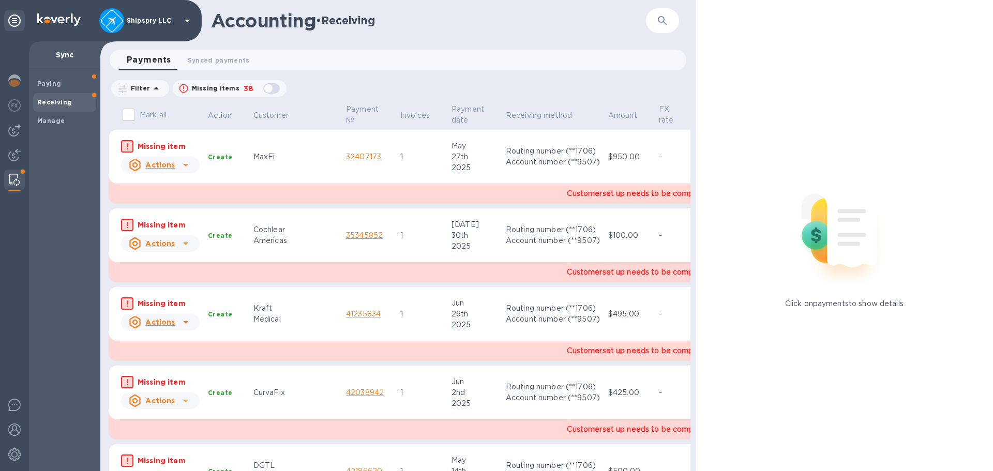
click at [199, 164] on div "Actions" at bounding box center [160, 165] width 83 height 21
click at [196, 201] on div "Mark as synced" at bounding box center [199, 208] width 62 height 17
click at [149, 155] on div "Actions" at bounding box center [160, 165] width 83 height 21
click at [175, 207] on b "Mark as synced" at bounding box center [199, 207] width 58 height 8
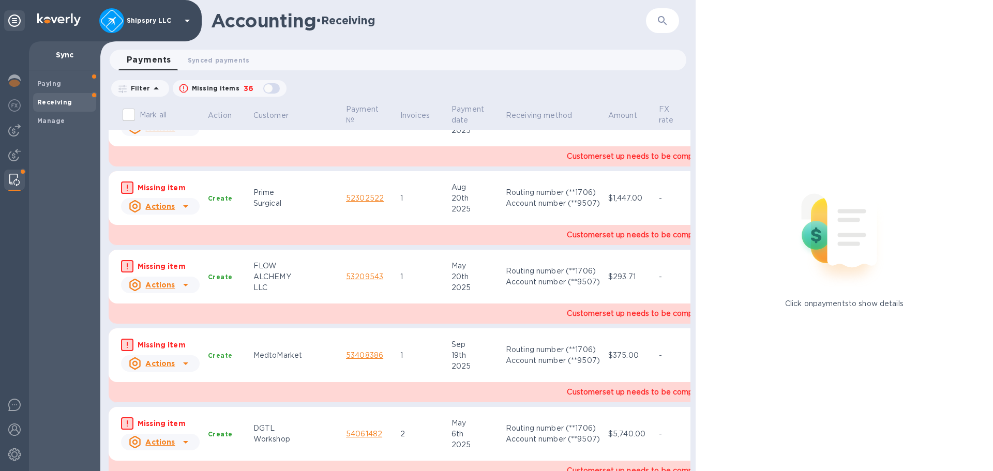
scroll to position [629, 0]
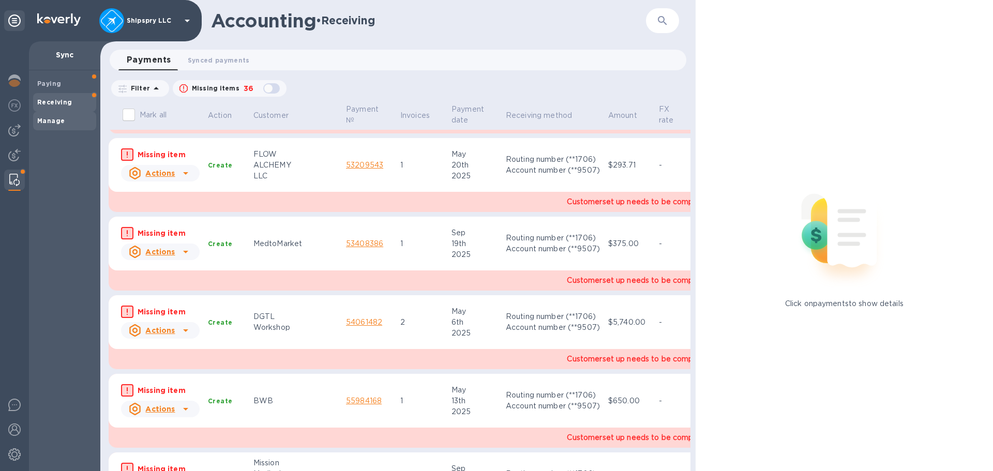
click at [51, 117] on b "Manage" at bounding box center [50, 121] width 27 height 8
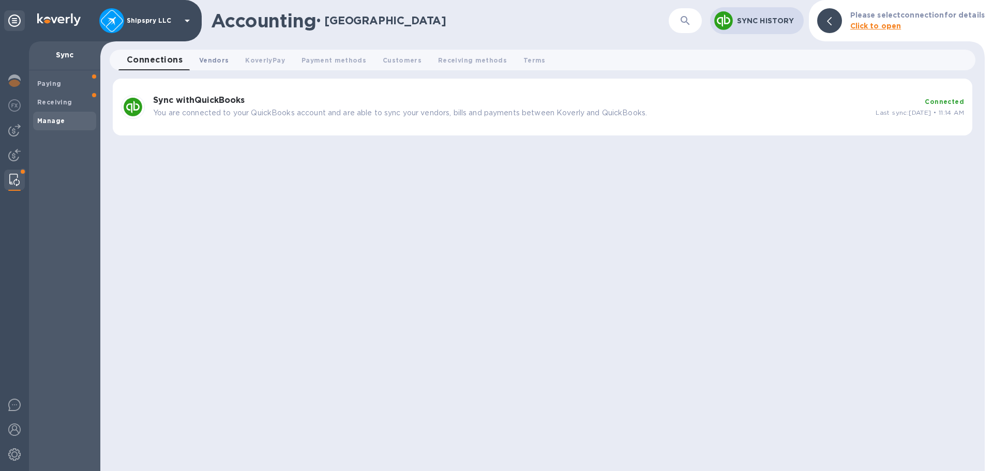
click at [203, 64] on span "Vendors 0" at bounding box center [213, 60] width 29 height 11
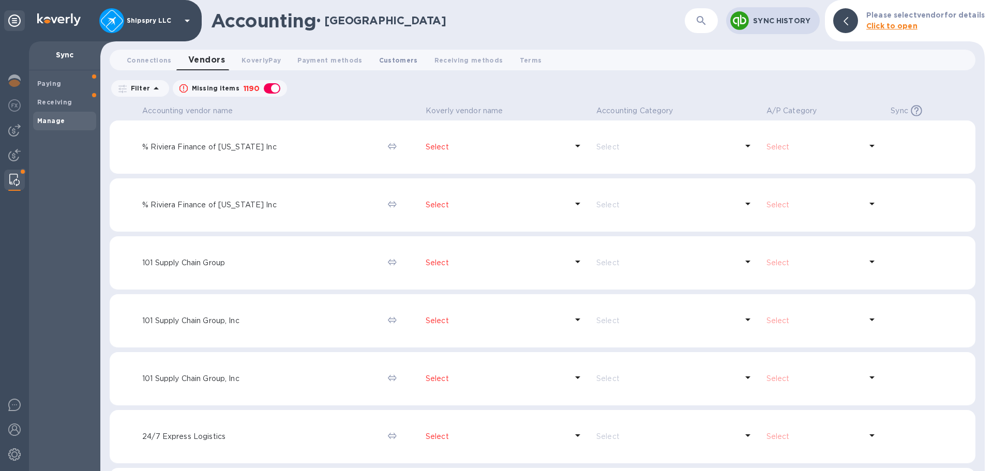
click at [379, 61] on span "Customers 0" at bounding box center [398, 60] width 39 height 11
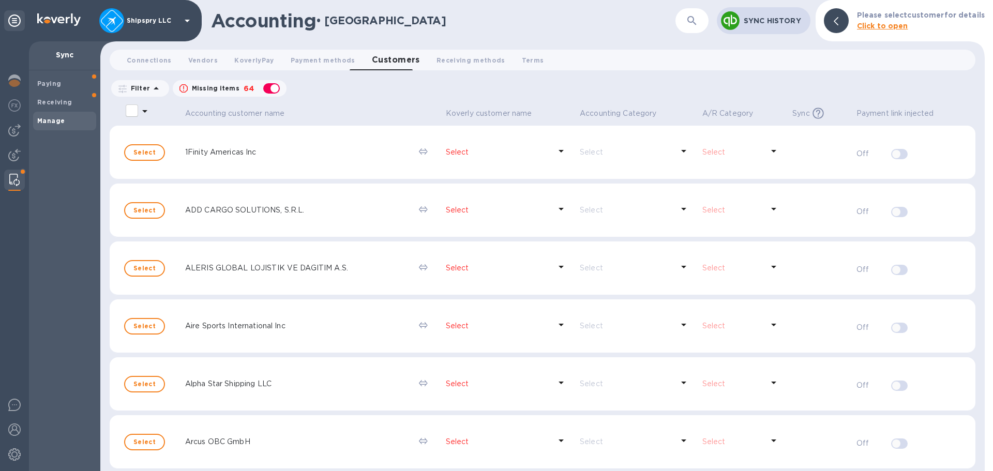
scroll to position [207, 0]
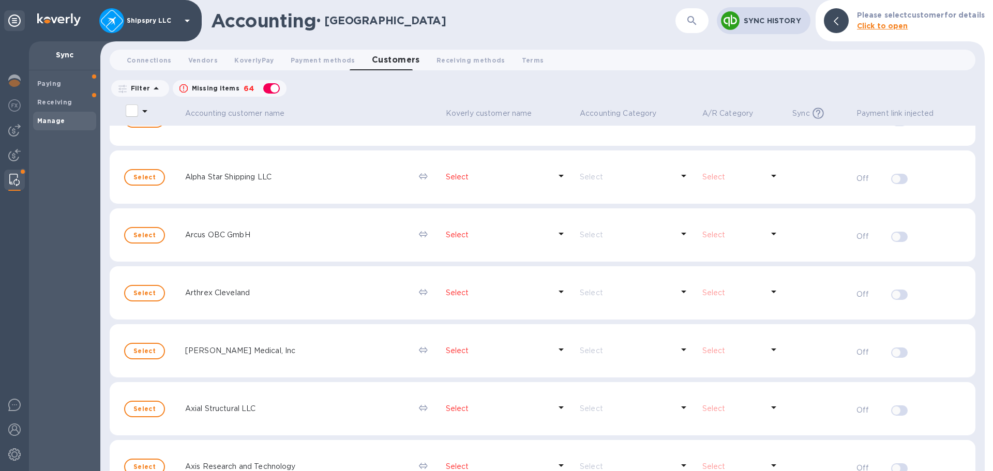
click at [457, 289] on p "Select" at bounding box center [498, 293] width 105 height 11
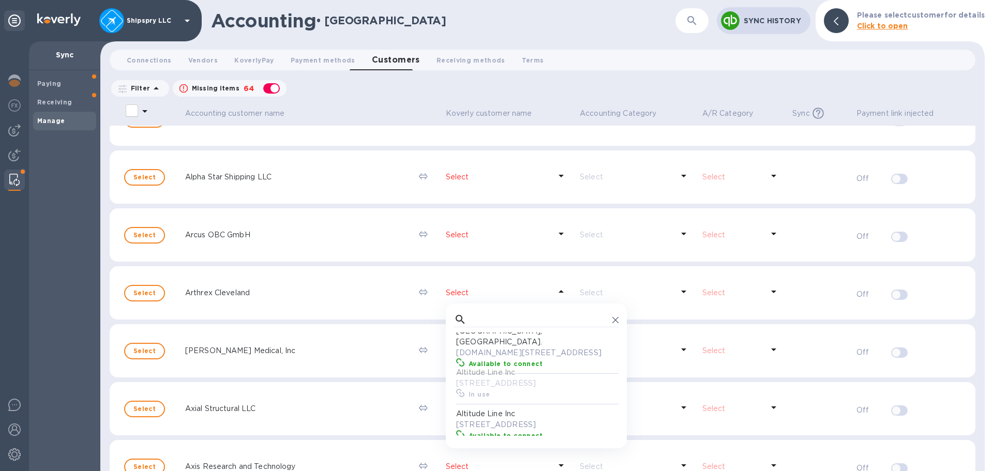
click at [596, 436] on div at bounding box center [536, 438] width 181 height 4
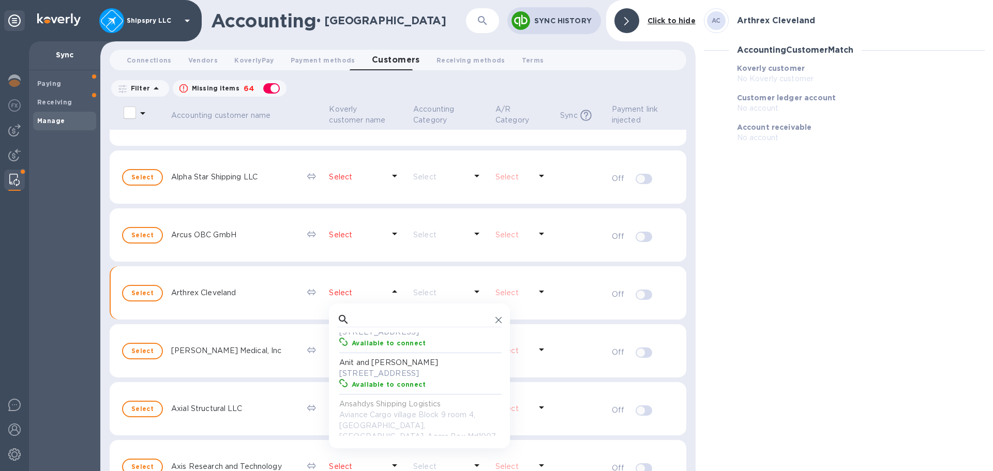
scroll to position [2454, 0]
click at [489, 430] on div "​ Anit and Mukti Patel 1621 Nottingham Rd,, Raleigh, NC 27607 US Available to c…" at bounding box center [419, 374] width 181 height 124
click at [217, 318] on td "Arthrex Cleveland" at bounding box center [235, 293] width 136 height 54
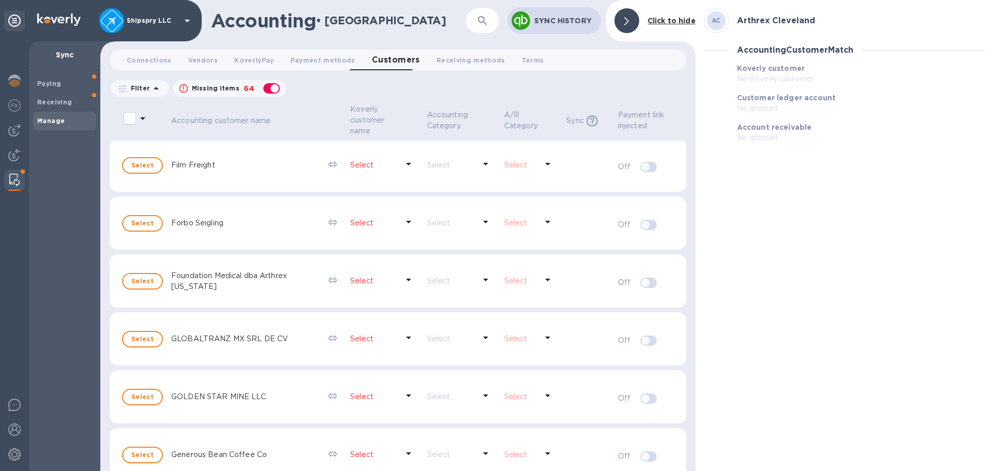
scroll to position [1464, 0]
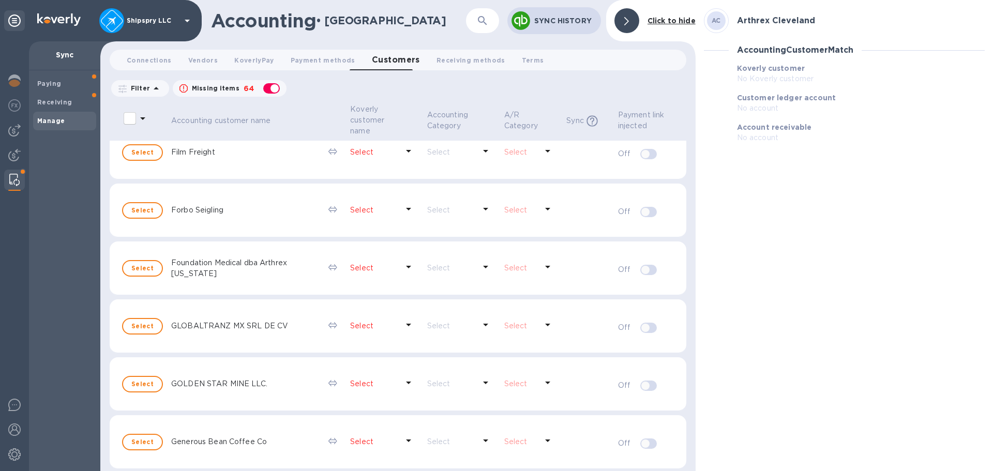
click at [390, 264] on p "Select" at bounding box center [374, 268] width 48 height 11
click at [385, 291] on input "text" at bounding box center [444, 295] width 138 height 16
type input "fo"
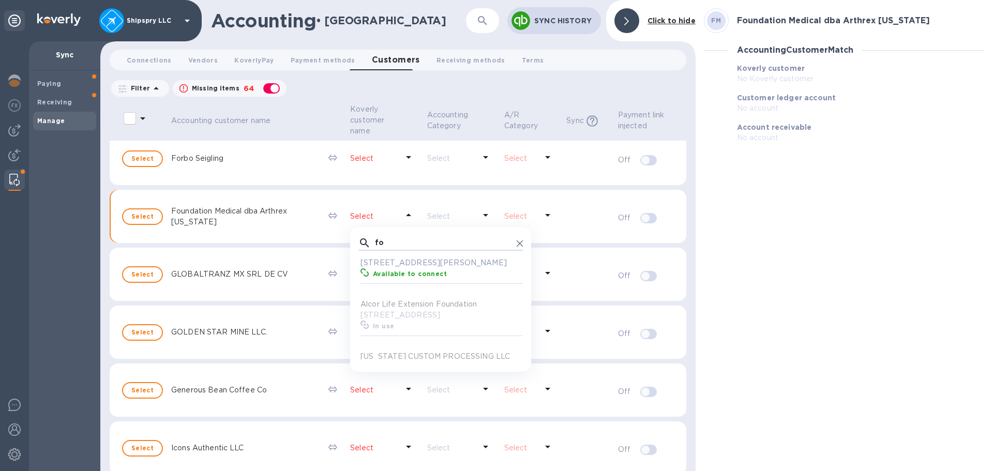
scroll to position [110, 0]
click at [167, 218] on td "Foundation Medical dba Arthrex [US_STATE]" at bounding box center [245, 217] width 157 height 54
click at [142, 218] on span "Select" at bounding box center [142, 217] width 22 height 12
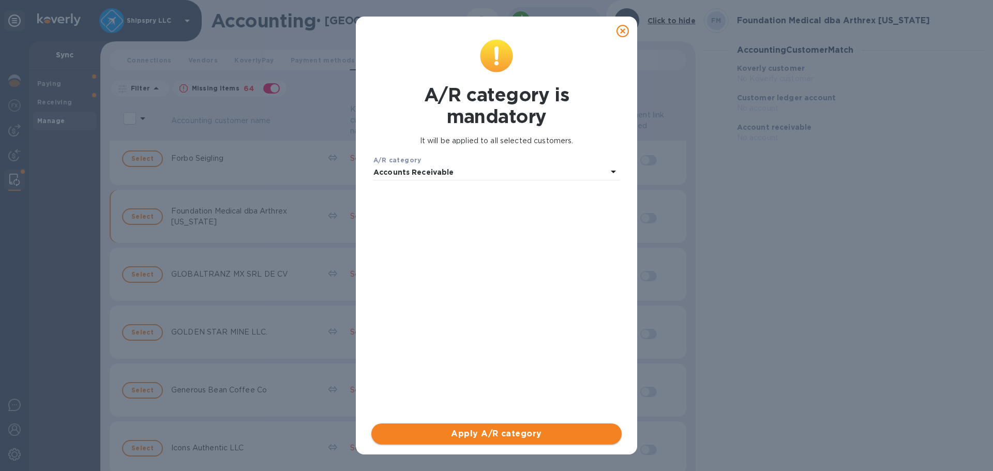
click at [483, 435] on span "Apply A/R category" at bounding box center [497, 434] width 234 height 12
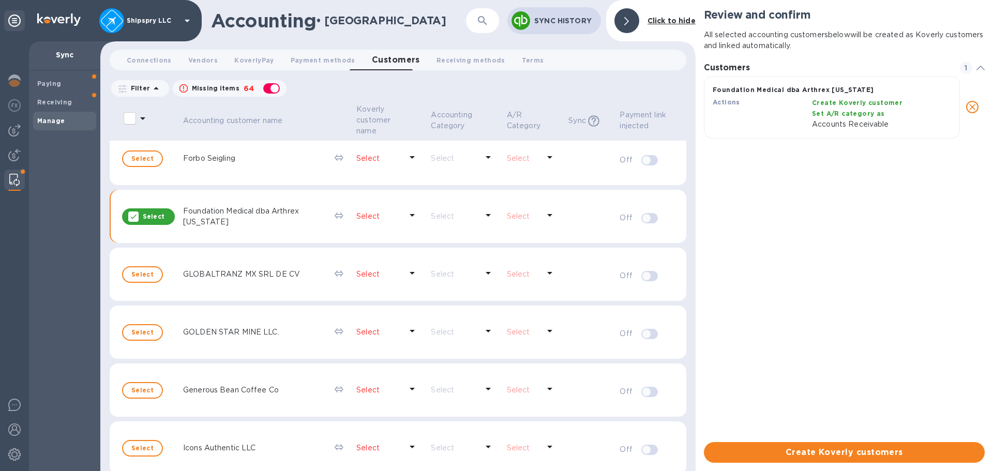
scroll to position [8, 5]
click at [858, 450] on span "Create Koverly customers" at bounding box center [844, 452] width 264 height 12
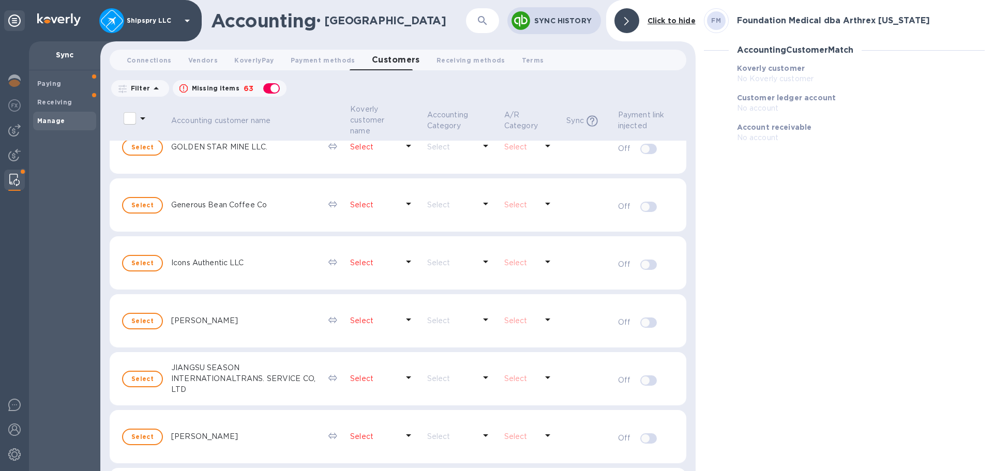
scroll to position [1644, 0]
click at [148, 323] on span "Select" at bounding box center [142, 320] width 22 height 12
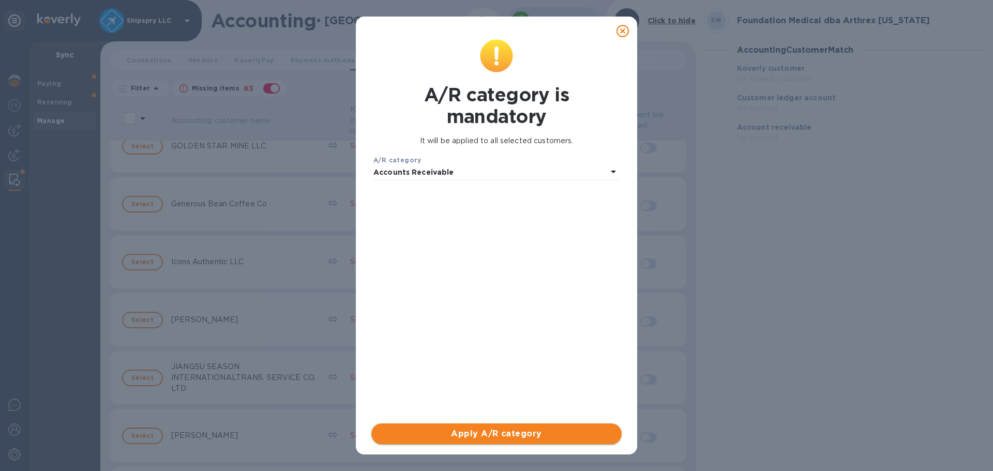
click at [489, 428] on span "Apply A/R category" at bounding box center [497, 434] width 234 height 12
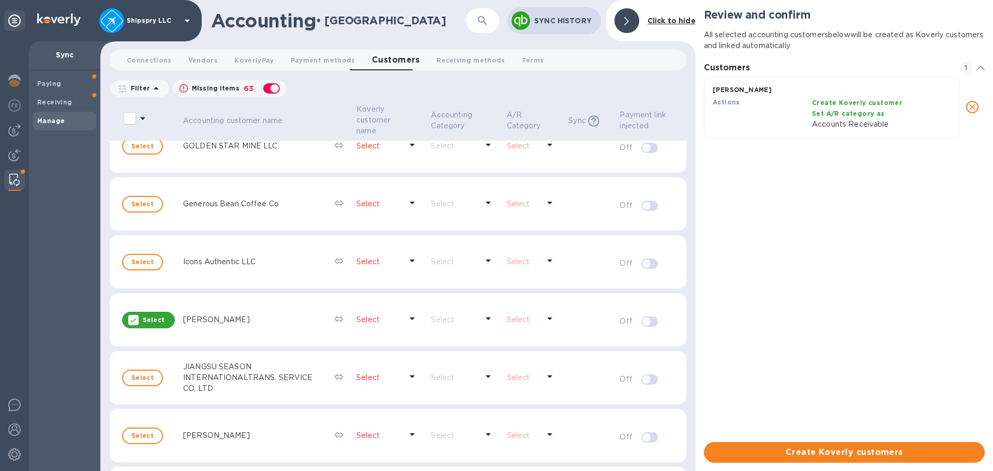
scroll to position [69, 281]
click at [839, 453] on span "Create Koverly customers" at bounding box center [844, 452] width 264 height 12
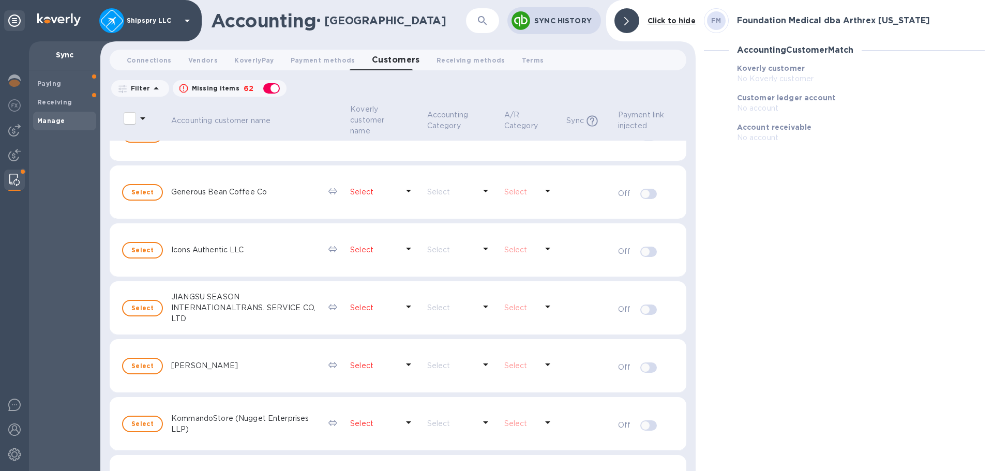
scroll to position [1683, 0]
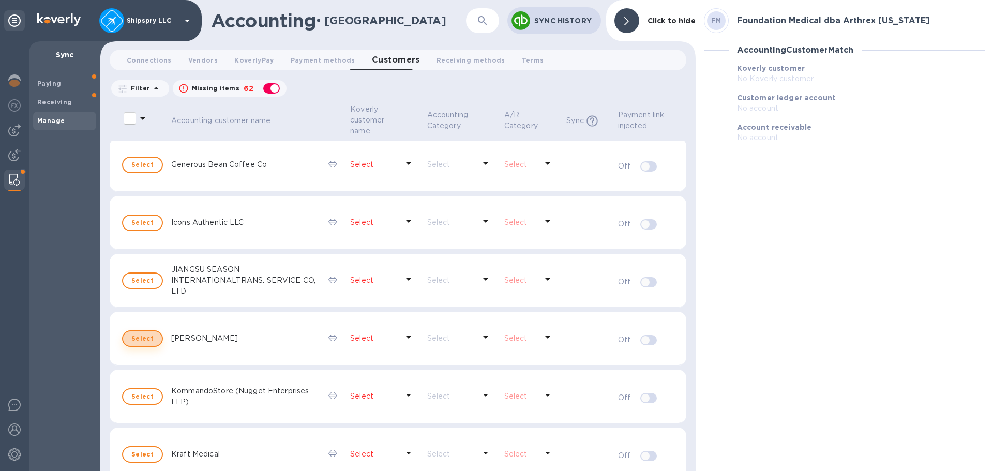
click at [127, 342] on button "Select" at bounding box center [142, 339] width 41 height 17
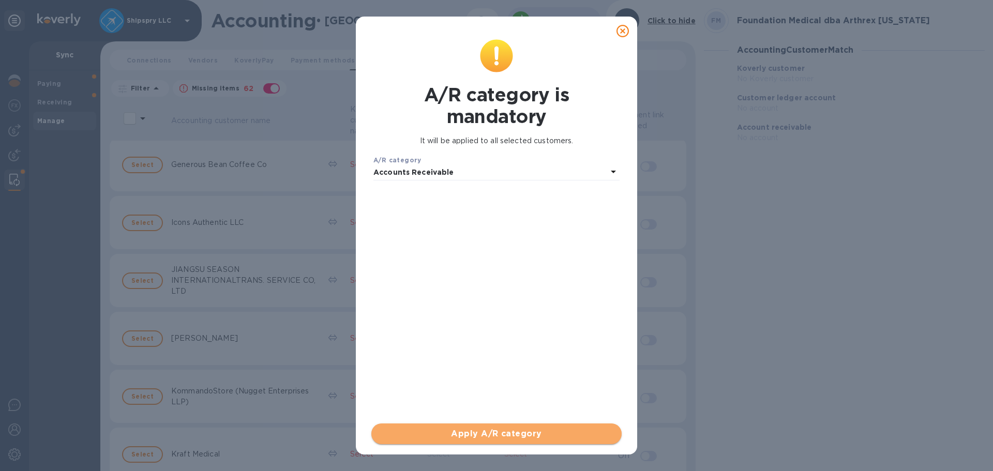
click at [478, 437] on span "Apply A/R category" at bounding box center [497, 434] width 234 height 12
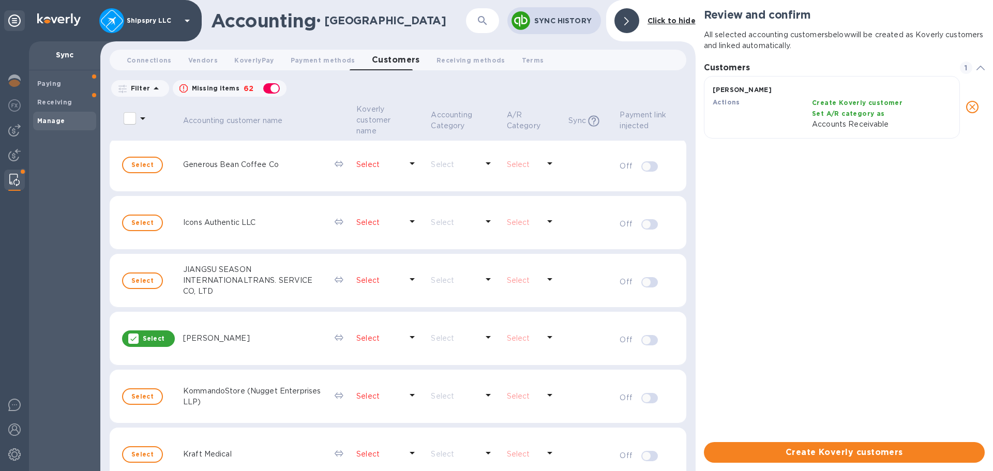
scroll to position [8, 5]
click at [854, 453] on span "Create Koverly customers" at bounding box center [844, 452] width 264 height 12
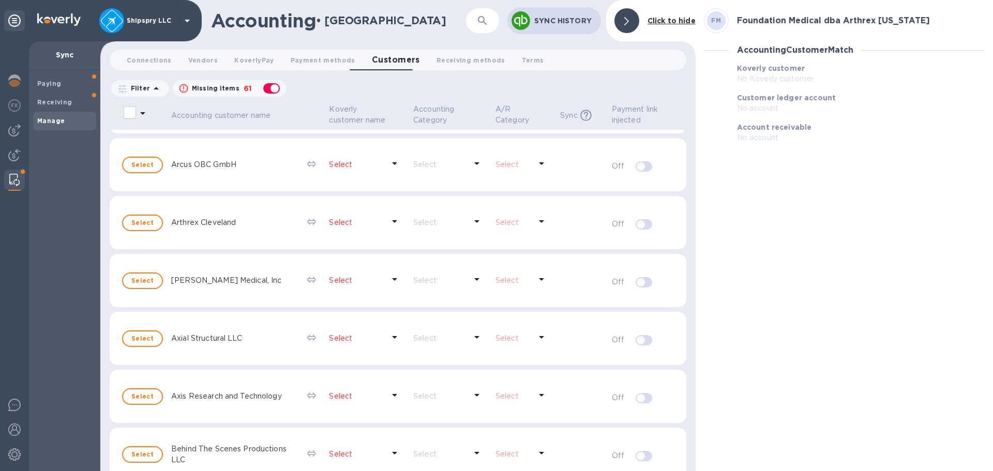
scroll to position [126, 0]
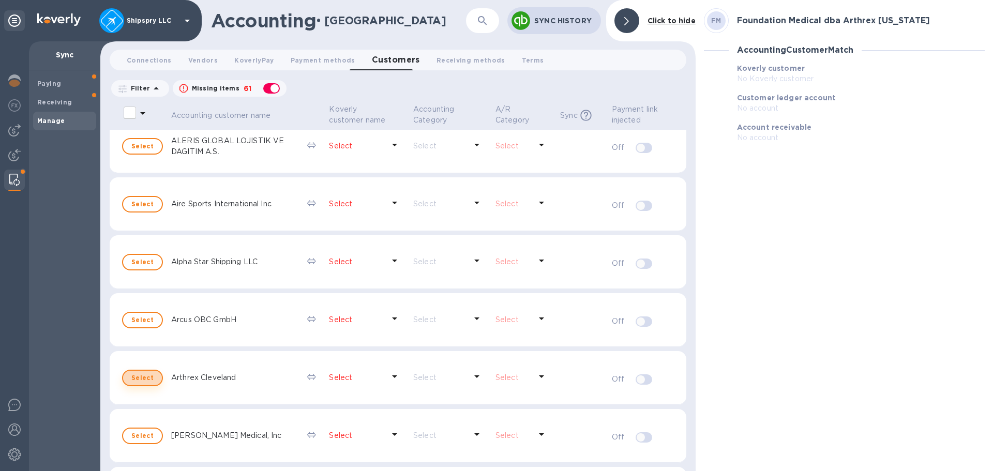
click at [150, 379] on span "Select" at bounding box center [142, 378] width 22 height 12
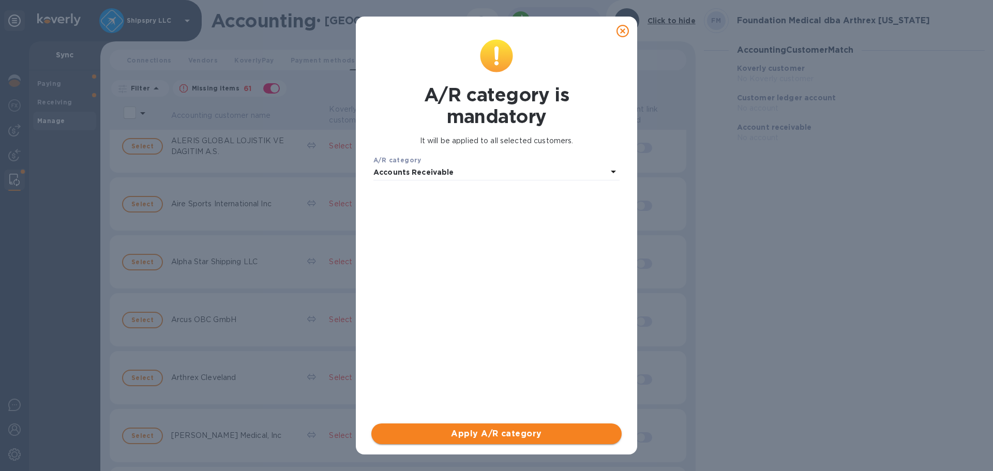
click at [514, 431] on span "Apply A/R category" at bounding box center [497, 434] width 234 height 12
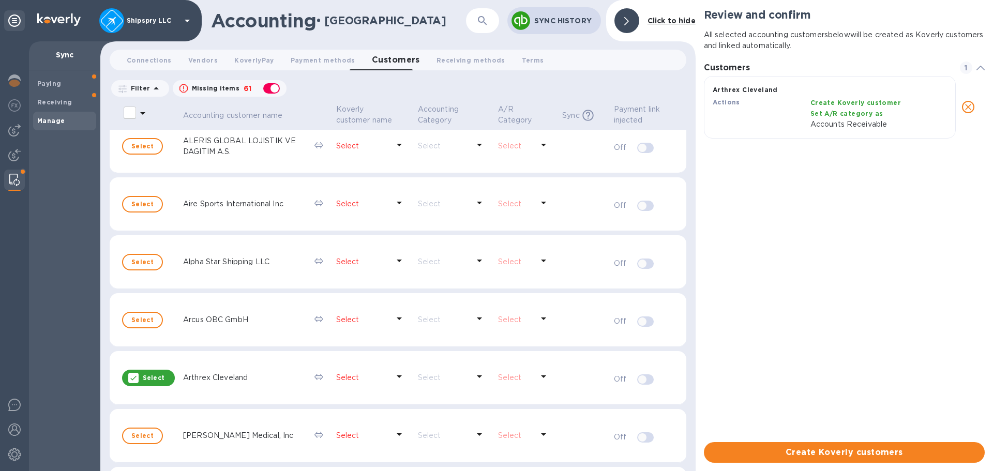
scroll to position [8, 5]
click at [871, 450] on span "Create Koverly customers" at bounding box center [844, 452] width 264 height 12
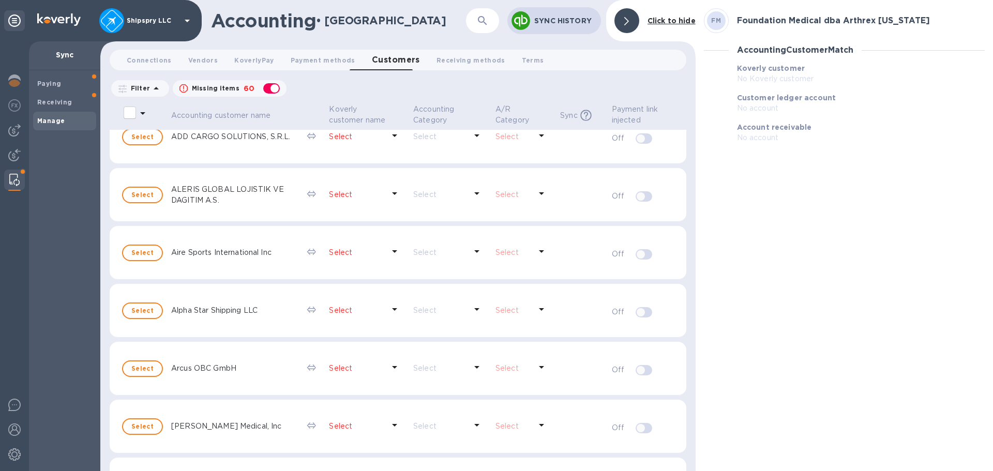
scroll to position [0, 0]
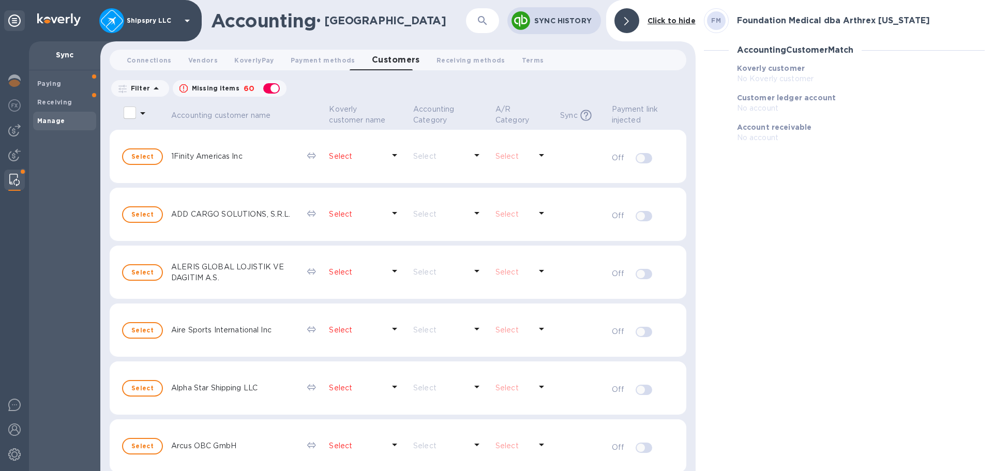
click at [137, 339] on div "Select" at bounding box center [142, 330] width 49 height 25
click at [139, 333] on span "Select" at bounding box center [142, 330] width 22 height 12
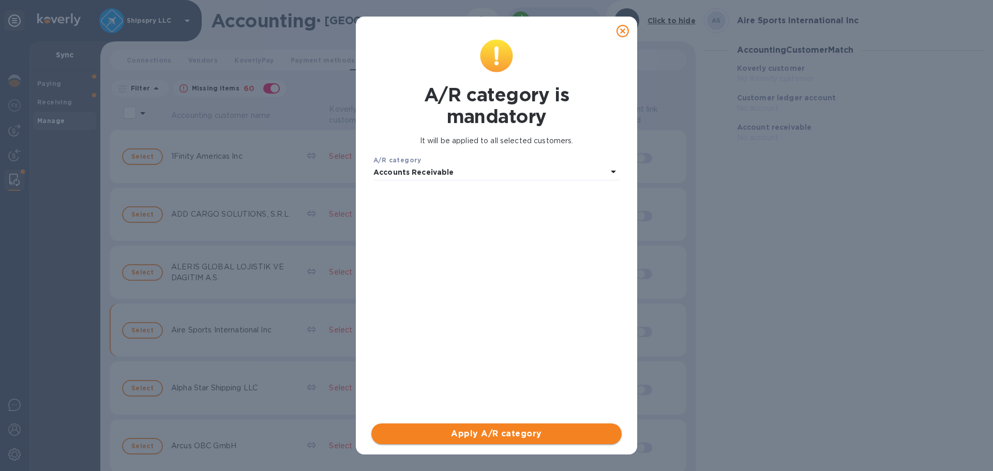
click at [489, 435] on span "Apply A/R category" at bounding box center [497, 434] width 234 height 12
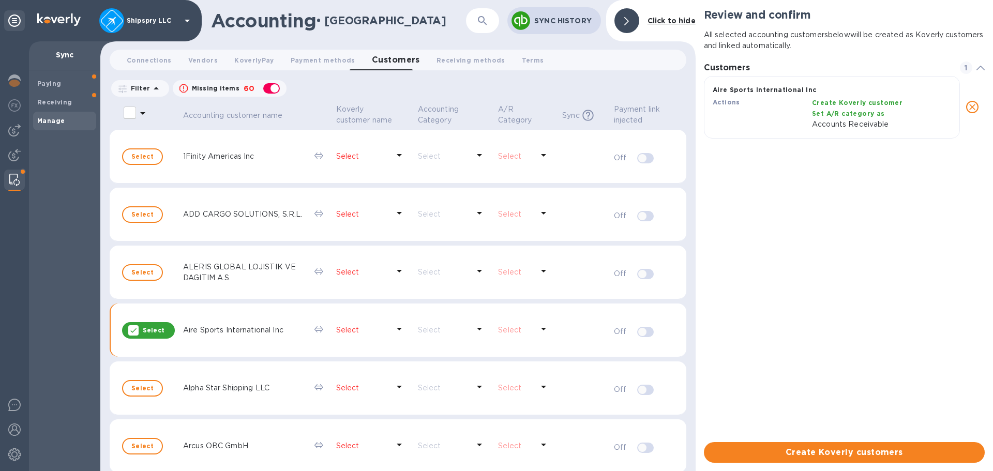
scroll to position [8, 5]
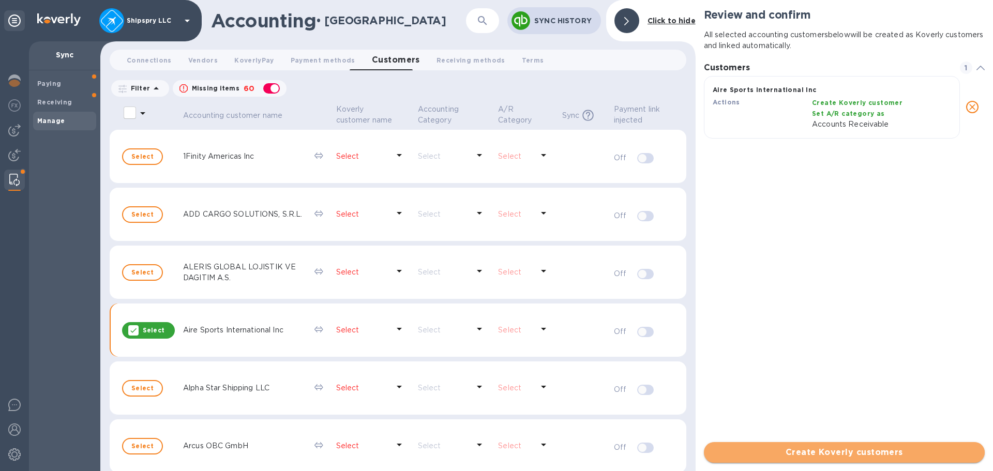
click at [867, 451] on span "Create Koverly customers" at bounding box center [844, 452] width 264 height 12
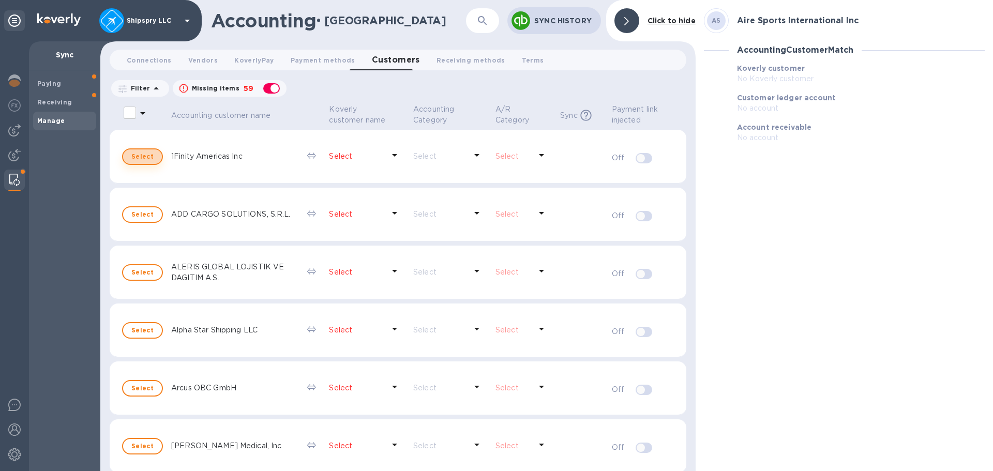
click at [138, 164] on button "Select" at bounding box center [142, 156] width 41 height 17
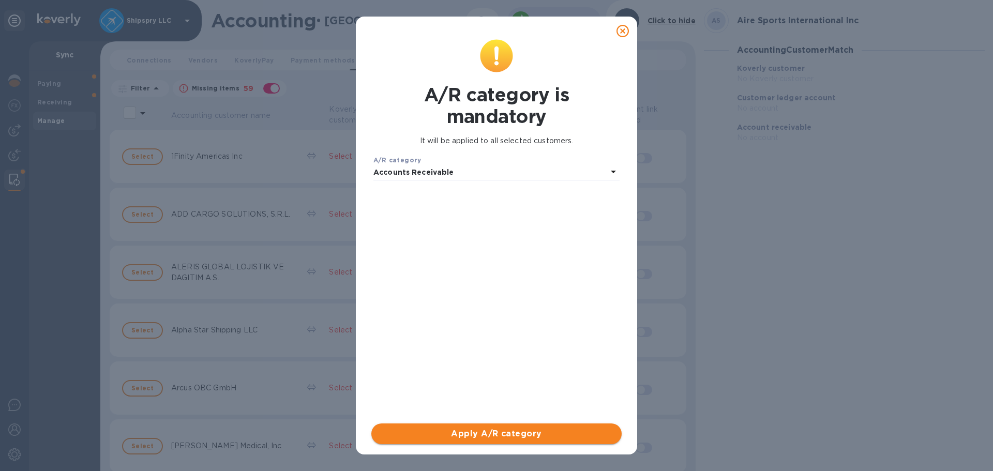
click at [493, 433] on span "Apply A/R category" at bounding box center [497, 434] width 234 height 12
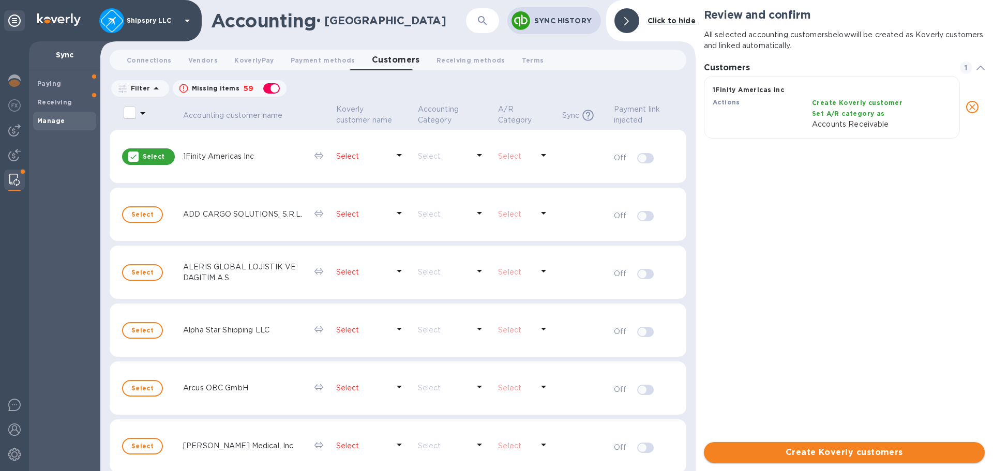
click at [836, 445] on button "Create Koverly customers" at bounding box center [844, 452] width 281 height 21
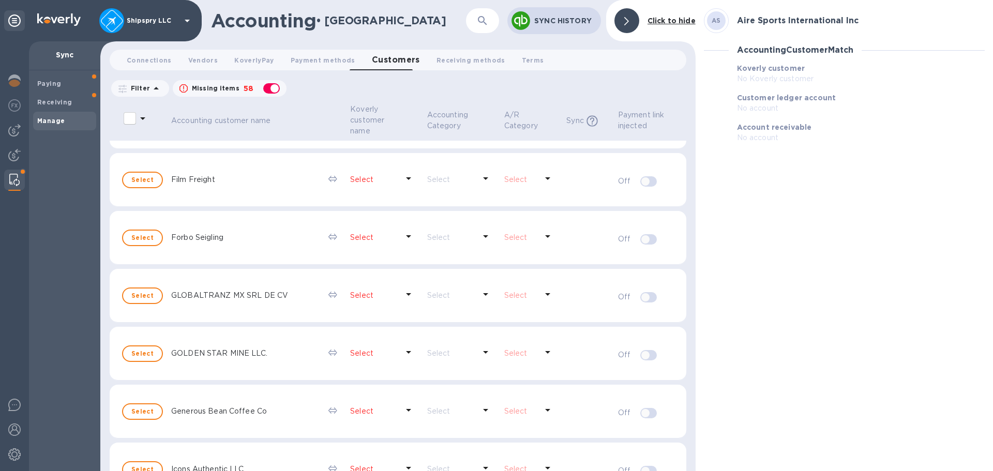
scroll to position [1304, 0]
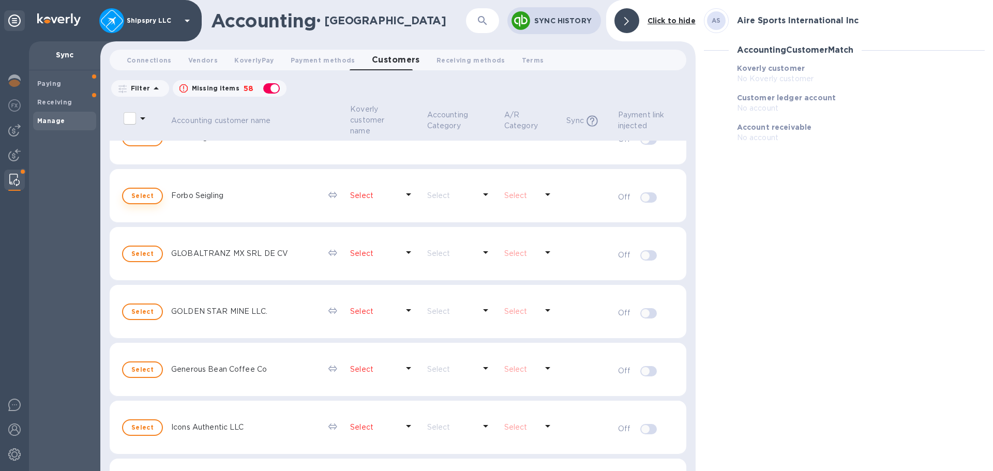
click at [152, 197] on button "Select" at bounding box center [142, 196] width 41 height 17
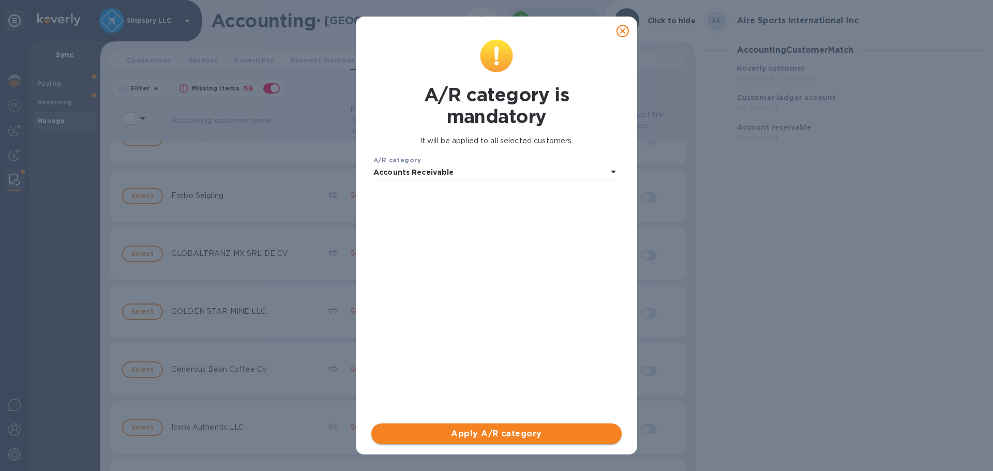
click at [518, 425] on button "Apply A/R category" at bounding box center [496, 434] width 250 height 21
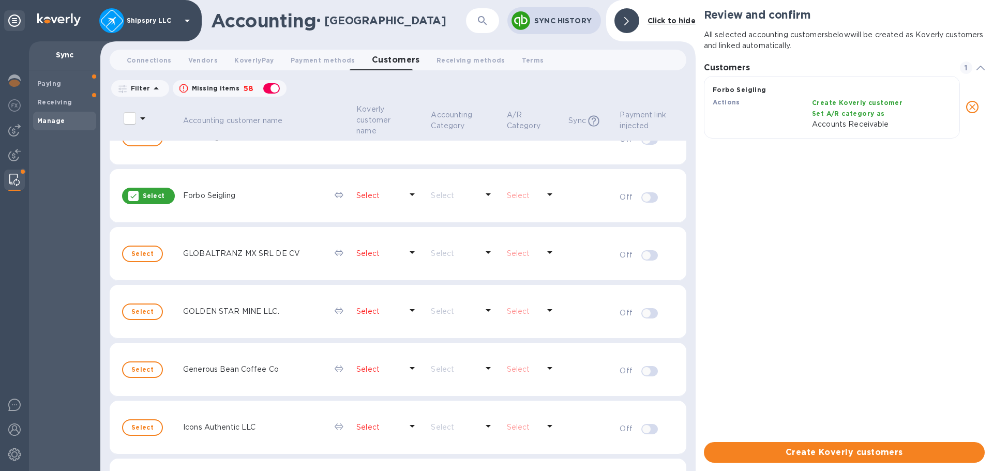
scroll to position [69, 281]
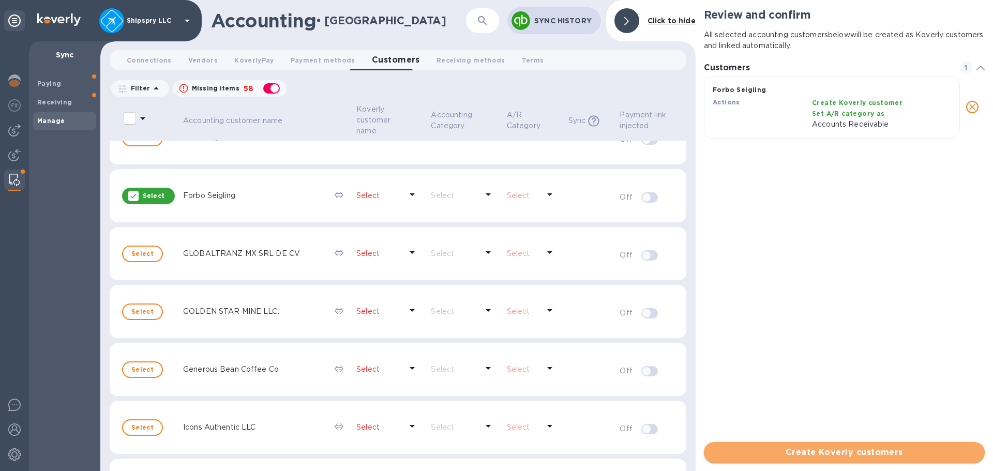
click at [839, 451] on span "Create Koverly customers" at bounding box center [844, 452] width 264 height 12
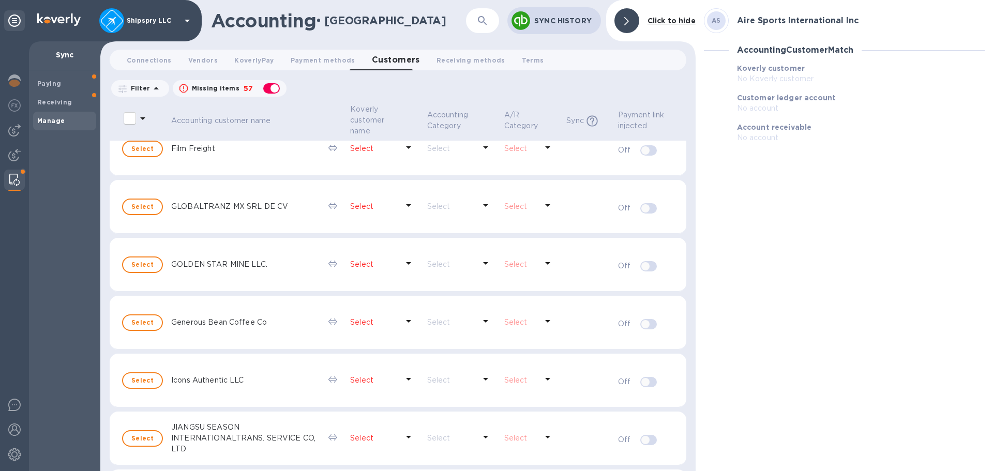
scroll to position [1304, 0]
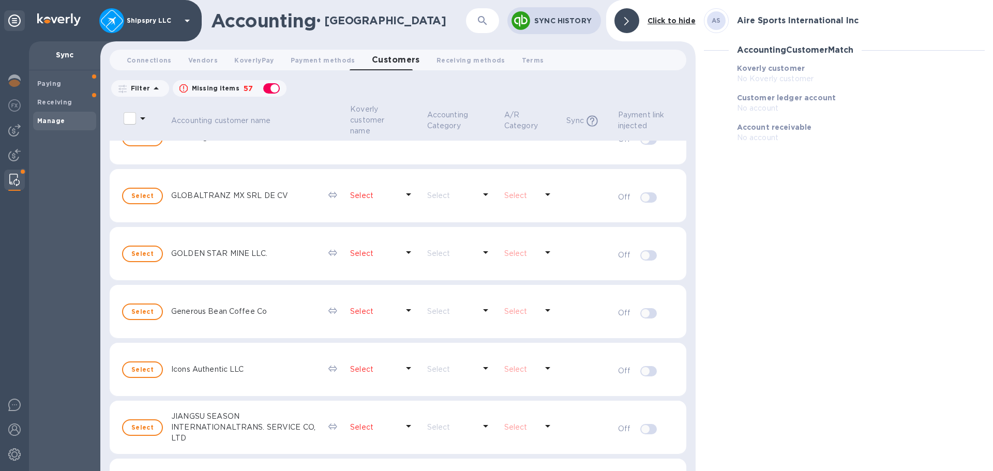
click at [134, 323] on div "Select" at bounding box center [142, 312] width 49 height 25
click at [143, 313] on span "Select" at bounding box center [142, 312] width 22 height 12
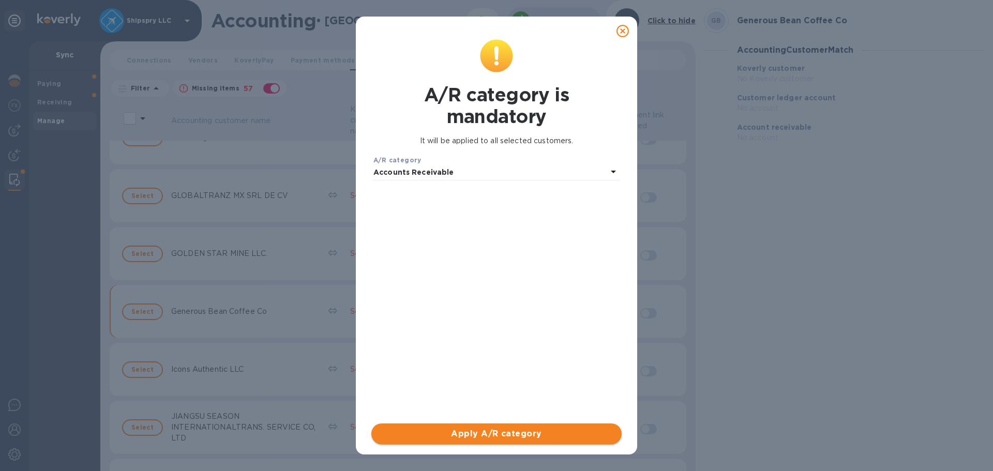
click at [501, 433] on span "Apply A/R category" at bounding box center [497, 434] width 234 height 12
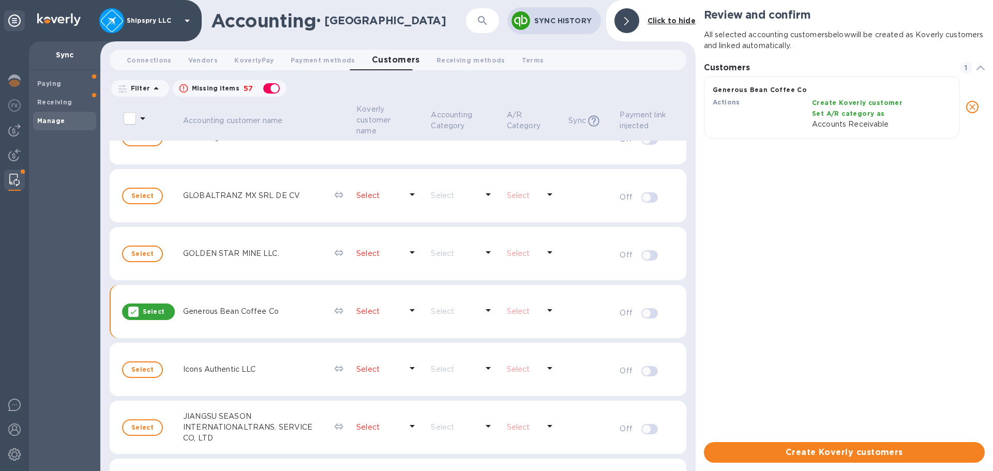
scroll to position [8, 5]
click at [840, 456] on span "Create Koverly customers" at bounding box center [844, 452] width 264 height 12
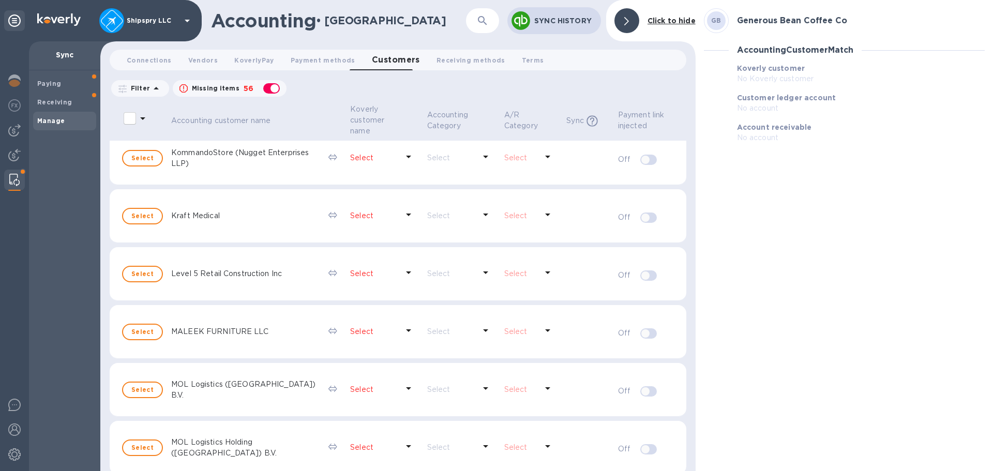
scroll to position [1563, 0]
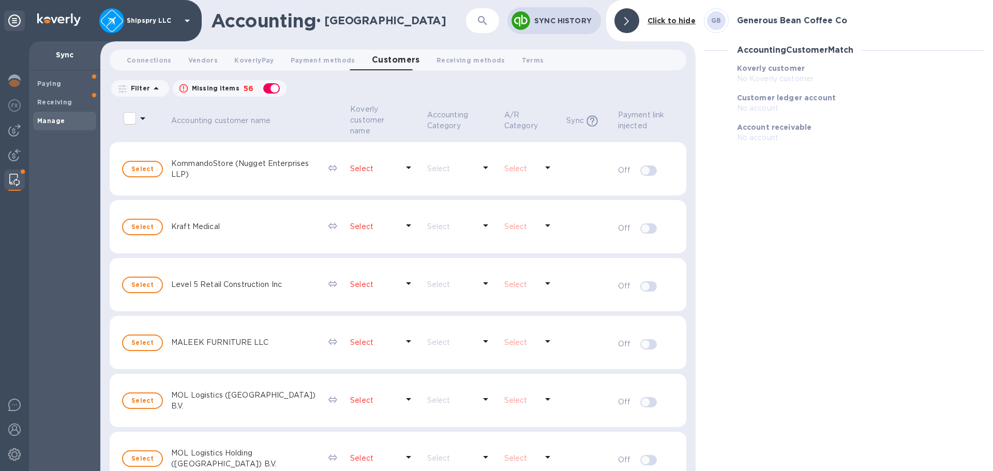
click at [214, 220] on div "Kraft Medical" at bounding box center [245, 226] width 153 height 15
click at [140, 227] on span "Select" at bounding box center [142, 227] width 22 height 12
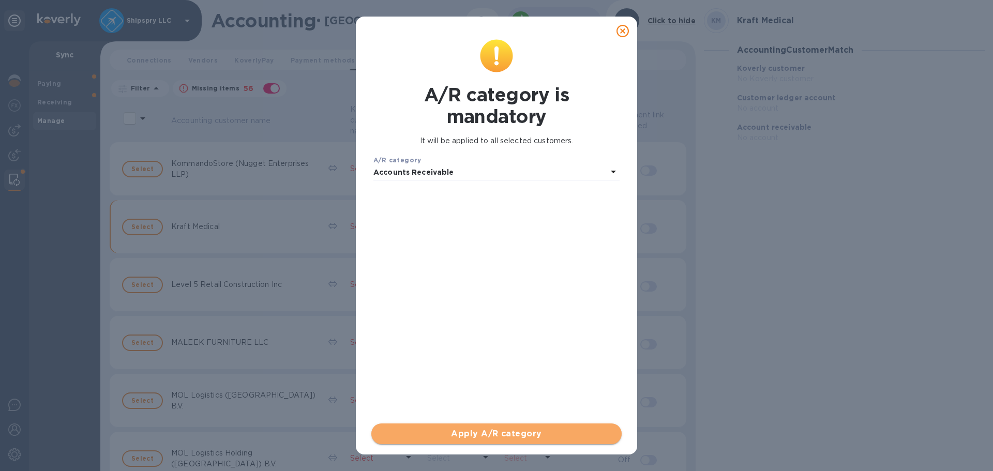
drag, startPoint x: 498, startPoint y: 443, endPoint x: 498, endPoint y: 438, distance: 5.2
click at [498, 441] on button "Apply A/R category" at bounding box center [496, 434] width 250 height 21
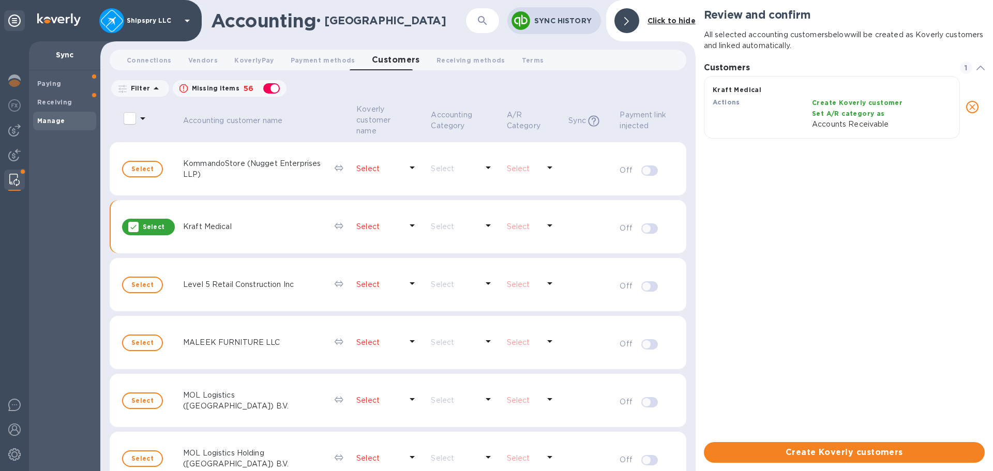
scroll to position [8, 5]
click at [862, 461] on button "Create Koverly customers" at bounding box center [844, 452] width 281 height 21
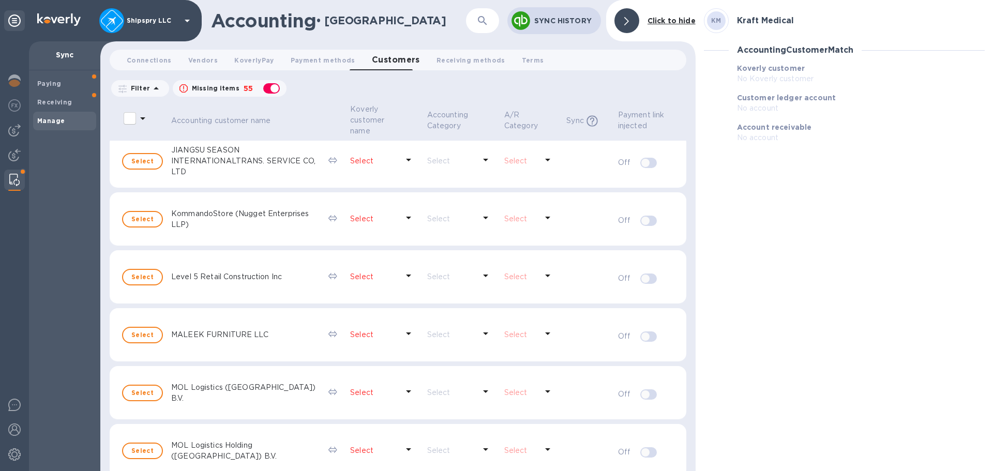
scroll to position [1563, 0]
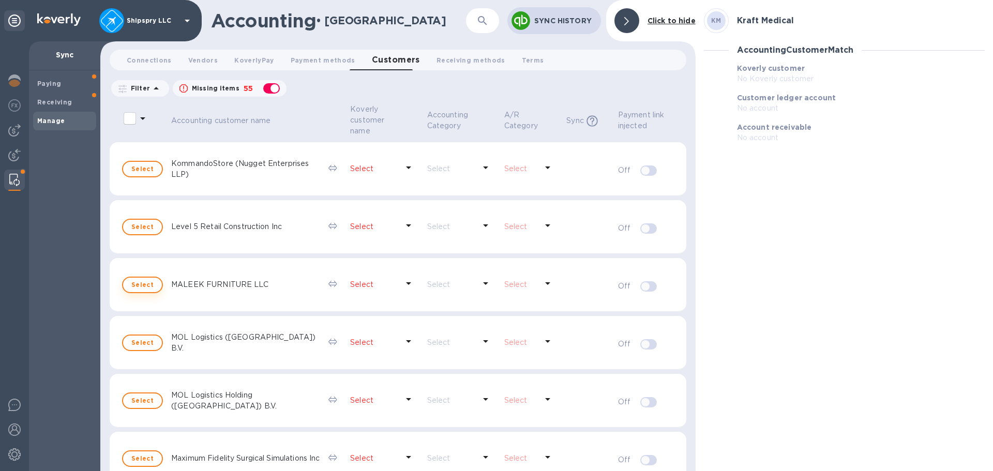
click at [144, 285] on span "Select" at bounding box center [142, 285] width 22 height 12
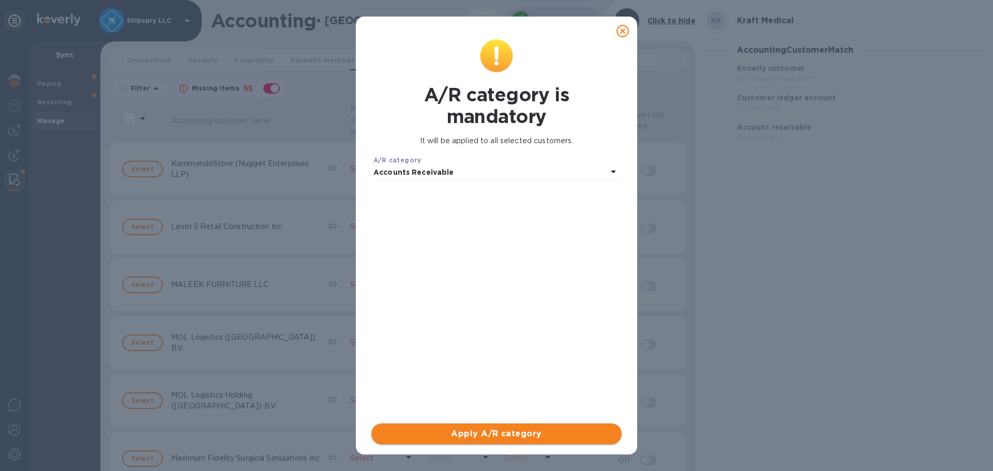
click at [495, 425] on button "Apply A/R category" at bounding box center [496, 434] width 250 height 21
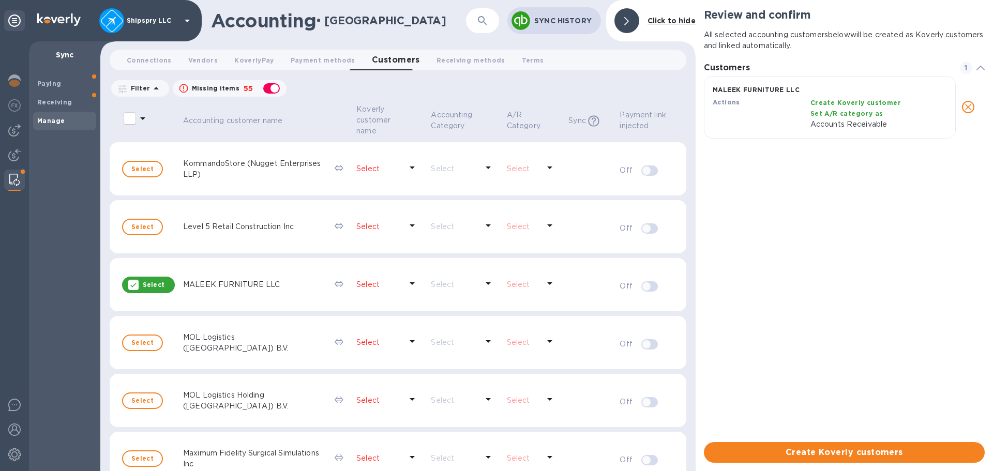
scroll to position [8, 5]
click at [874, 444] on button "Create Koverly customers" at bounding box center [844, 452] width 281 height 21
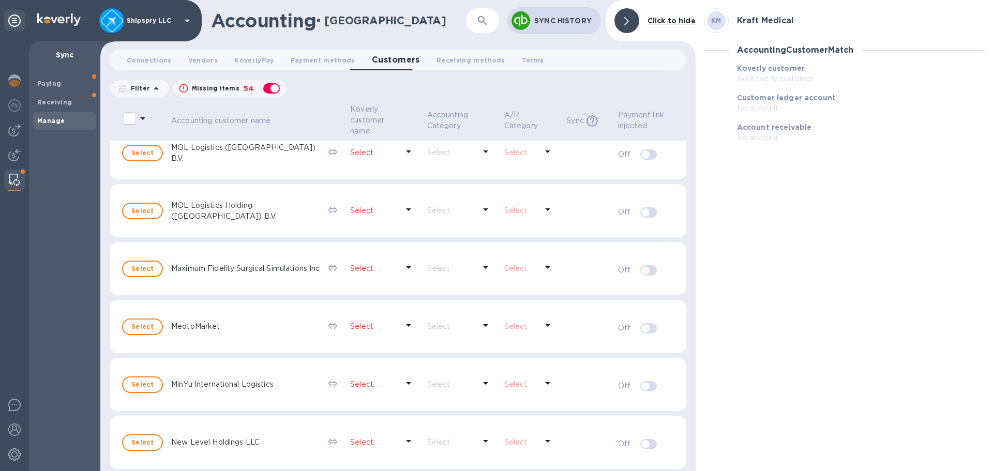
scroll to position [1718, 0]
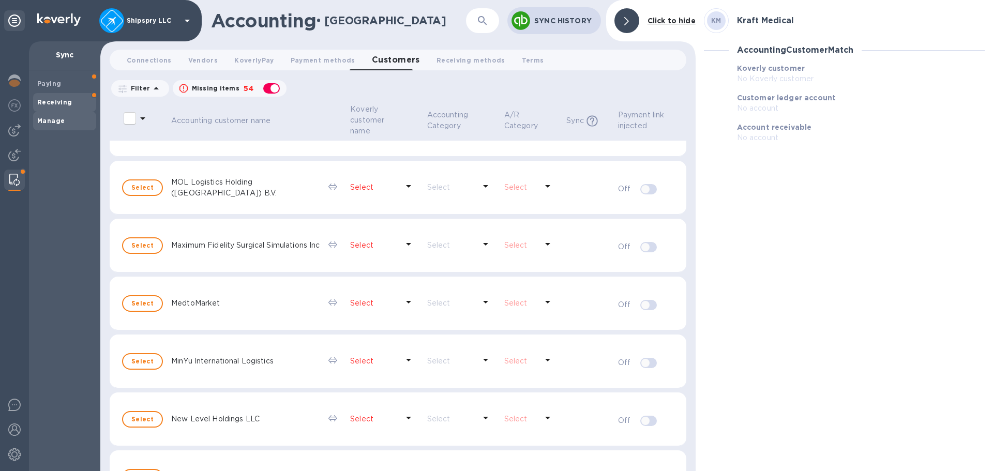
click at [55, 101] on b "Receiving" at bounding box center [54, 102] width 35 height 8
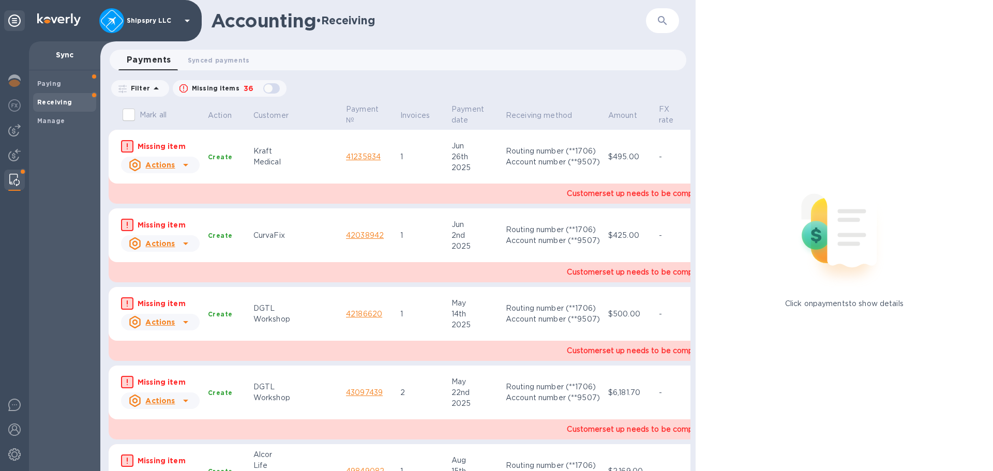
click at [184, 161] on icon at bounding box center [186, 165] width 12 height 12
click at [395, 176] on div at bounding box center [496, 235] width 993 height 471
click at [346, 157] on link "41235834" at bounding box center [363, 157] width 35 height 8
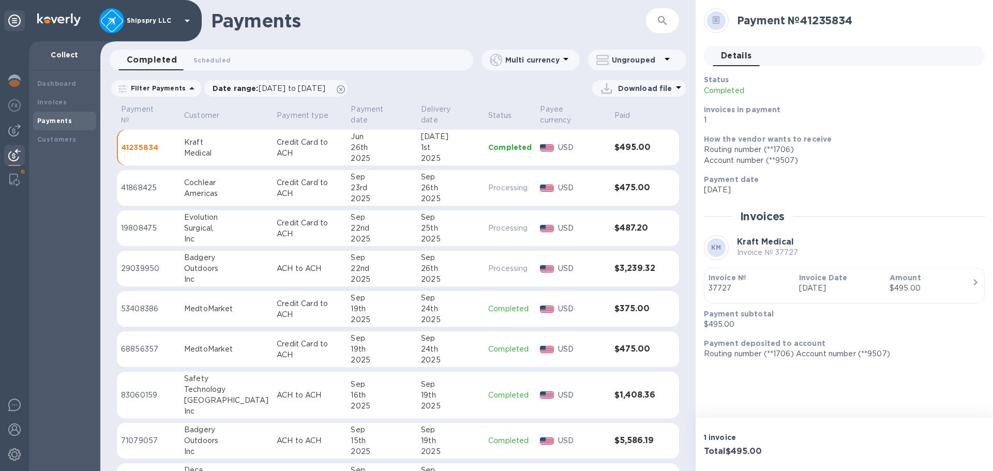
click at [19, 153] on img at bounding box center [14, 155] width 12 height 12
click at [39, 131] on div "Customers" at bounding box center [64, 139] width 63 height 19
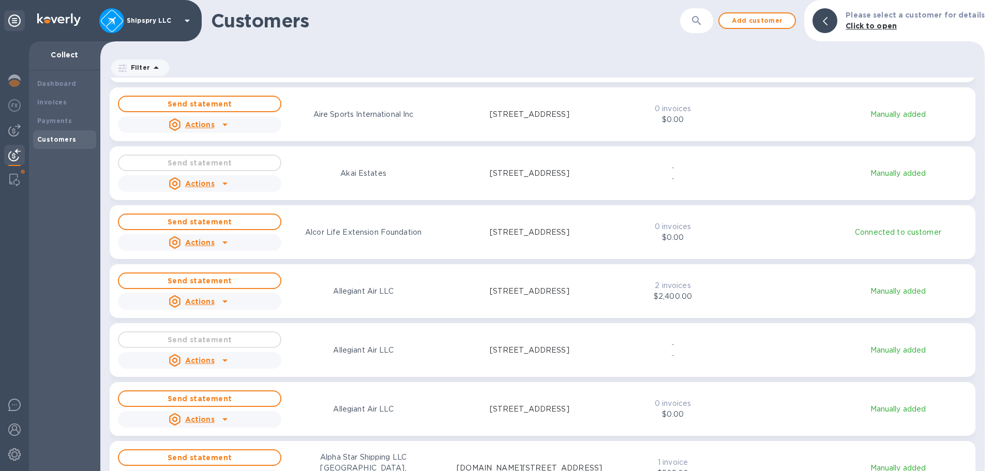
scroll to position [1914, 0]
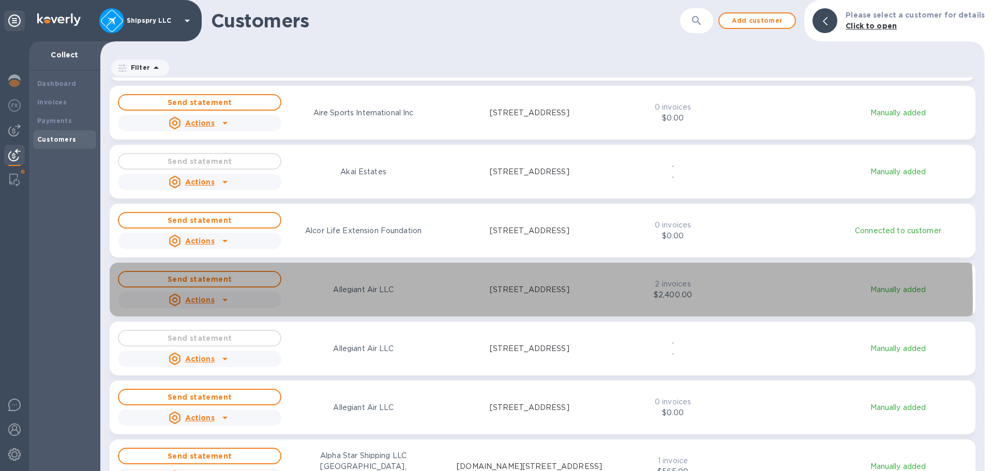
click at [258, 297] on div "Actions" at bounding box center [200, 300] width 168 height 21
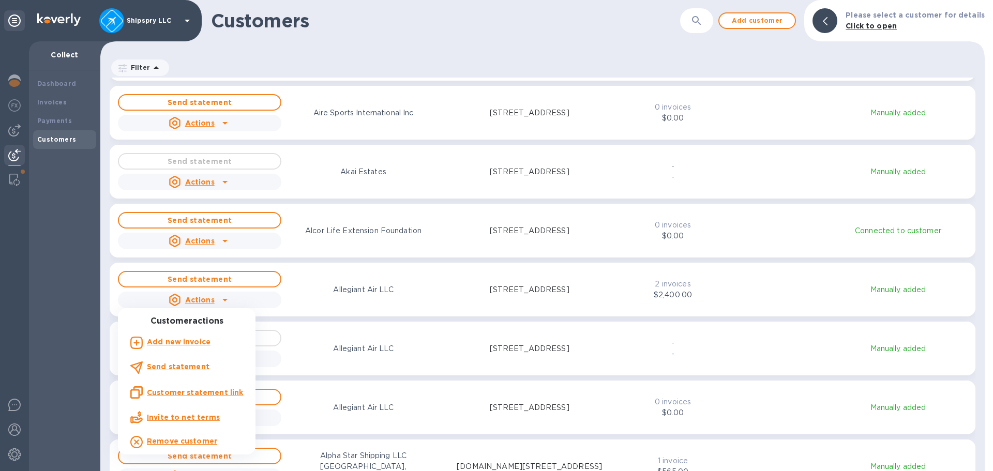
click at [356, 302] on div at bounding box center [496, 235] width 993 height 471
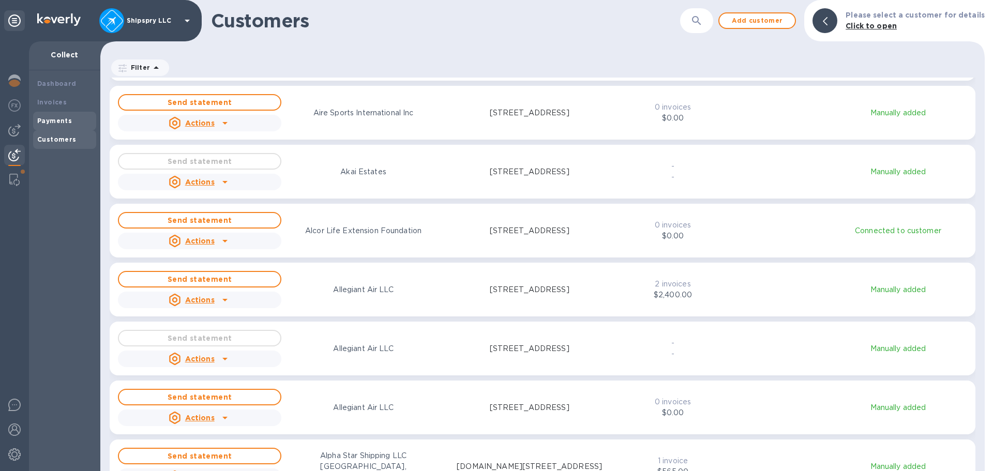
click at [63, 123] on b "Payments" at bounding box center [54, 121] width 35 height 8
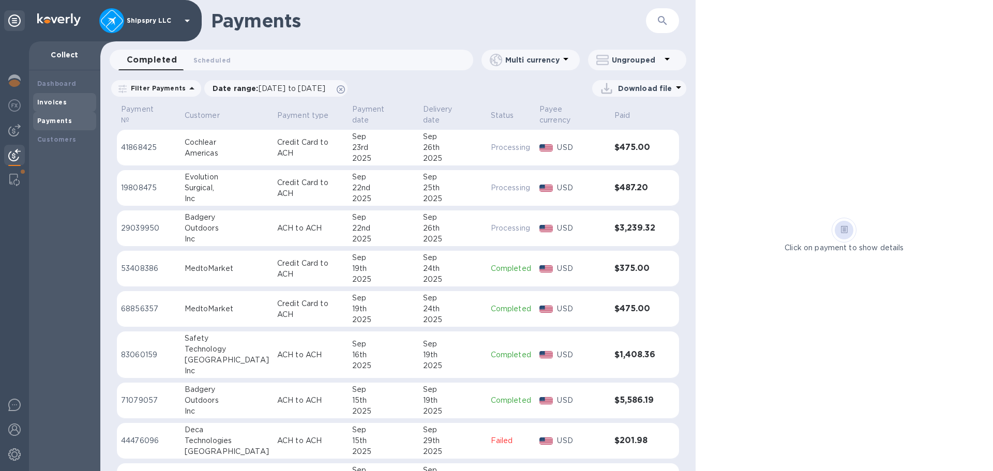
click at [69, 108] on div "Invoices" at bounding box center [64, 102] width 63 height 19
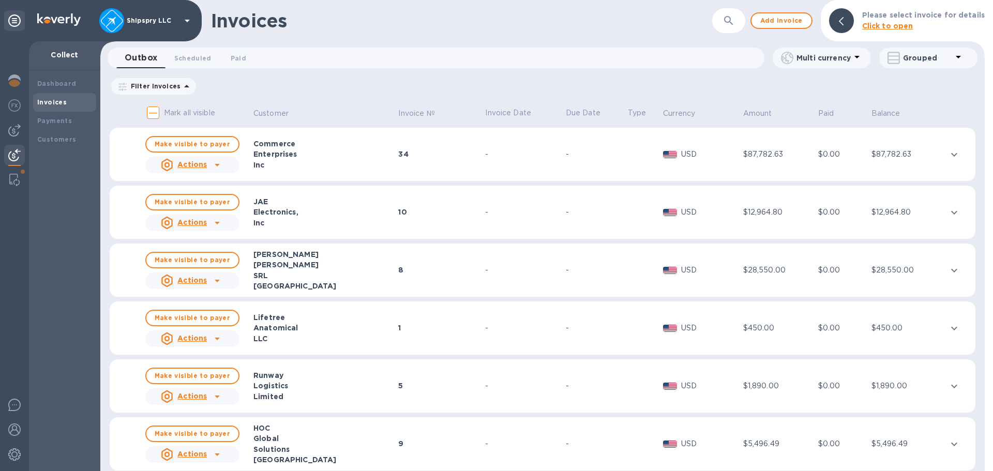
click at [221, 165] on icon at bounding box center [217, 165] width 12 height 12
click at [56, 139] on div at bounding box center [496, 235] width 993 height 471
click at [59, 138] on b "Customers" at bounding box center [56, 140] width 39 height 8
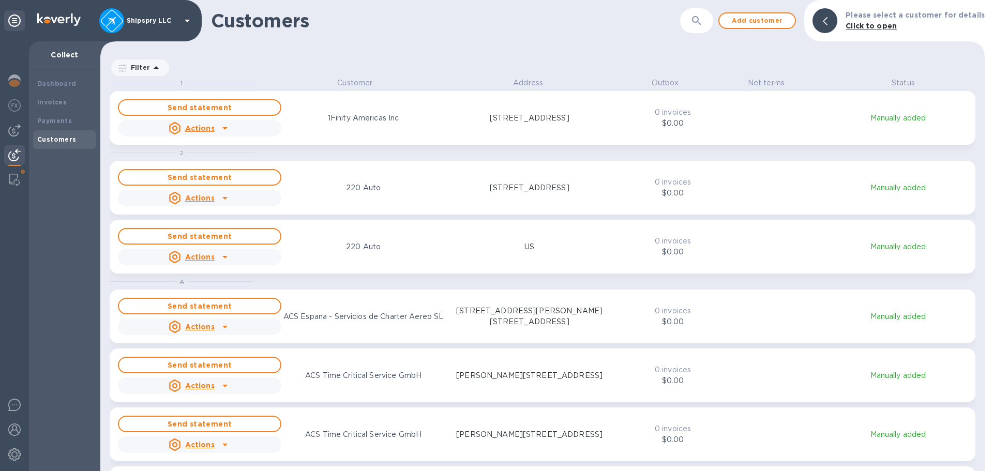
scroll to position [386, 881]
click at [707, 27] on button "button" at bounding box center [696, 20] width 25 height 25
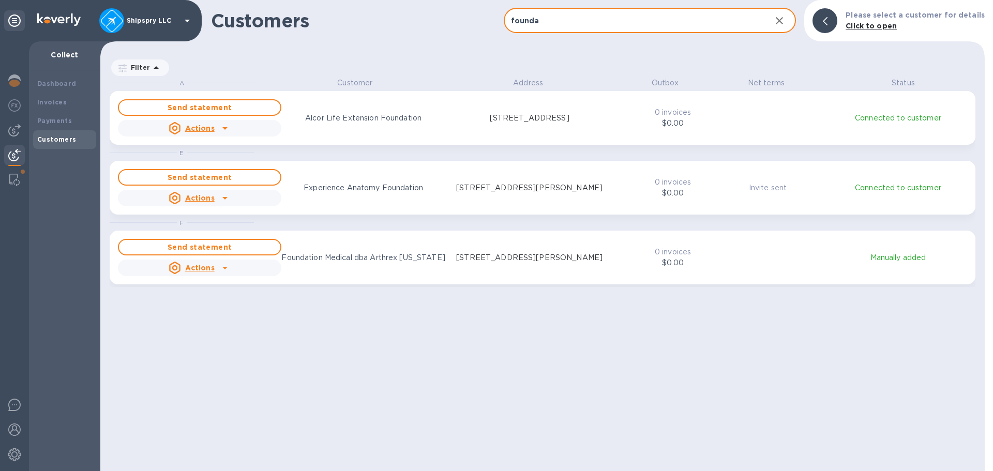
type input "founda"
click at [217, 267] on div "grid" at bounding box center [225, 268] width 17 height 17
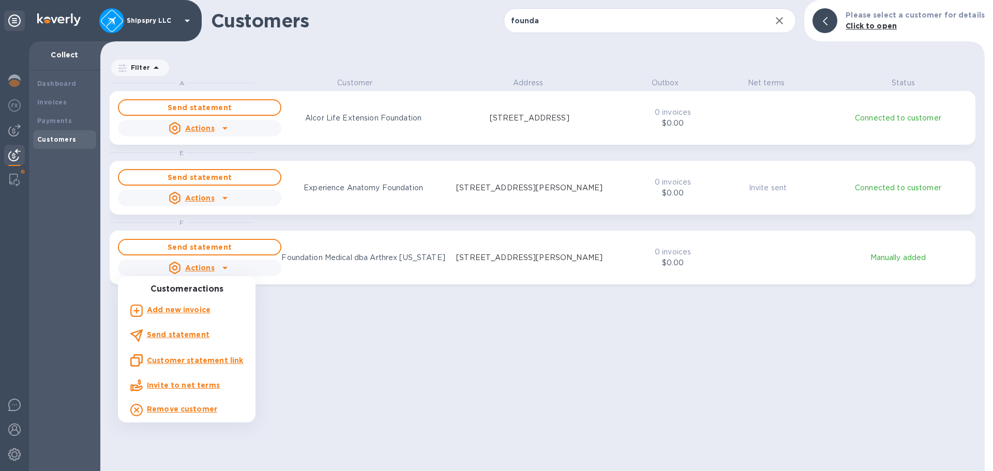
click at [223, 362] on u "Customer statement link" at bounding box center [195, 360] width 96 height 8
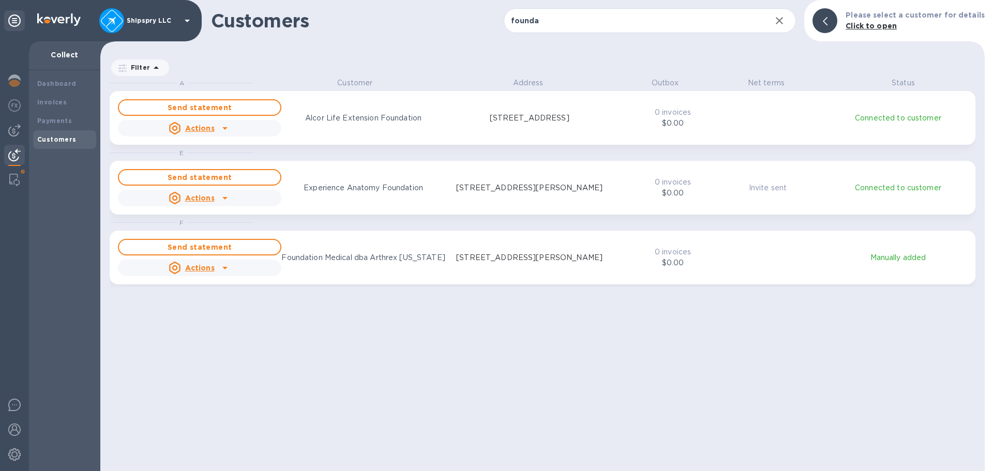
click at [247, 263] on div "Actions" at bounding box center [200, 268] width 168 height 21
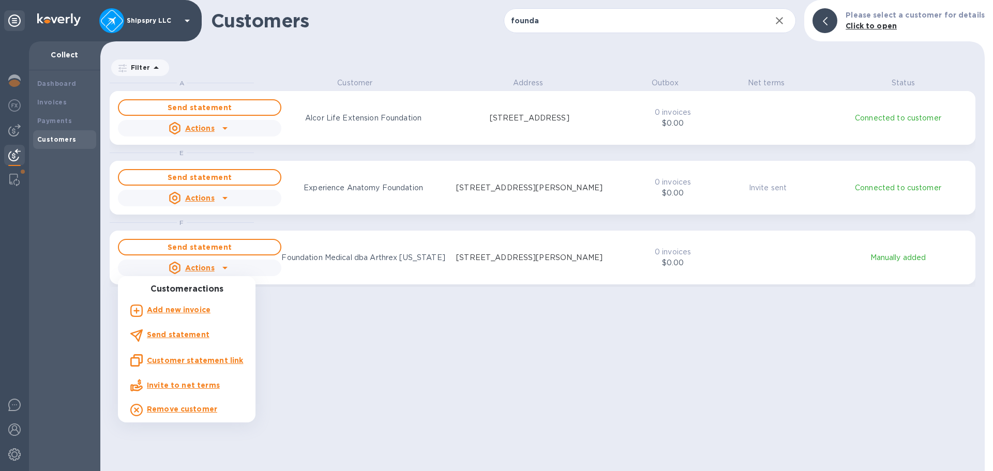
click at [416, 317] on div at bounding box center [496, 235] width 993 height 471
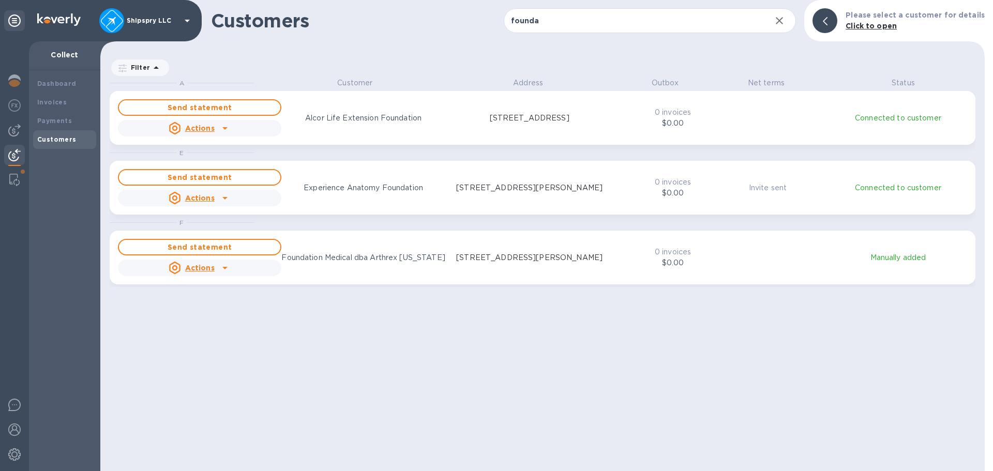
click at [377, 256] on p "Foundation Medical dba Arthrex [US_STATE]" at bounding box center [362, 257] width 163 height 11
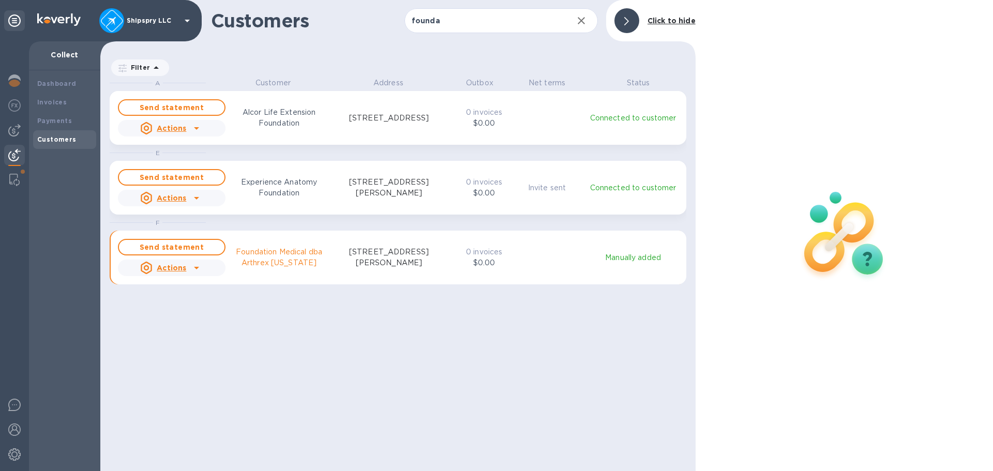
scroll to position [8, 5]
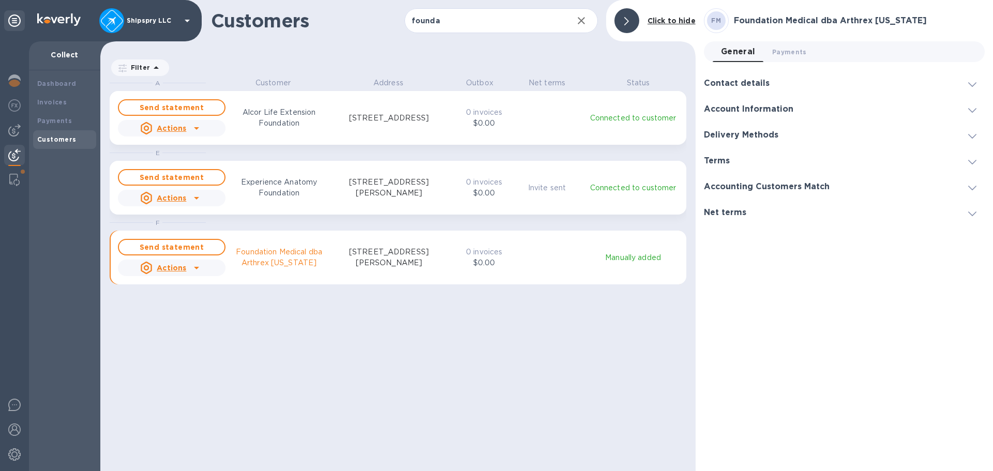
click at [762, 81] on h3 "Contact details" at bounding box center [737, 84] width 66 height 10
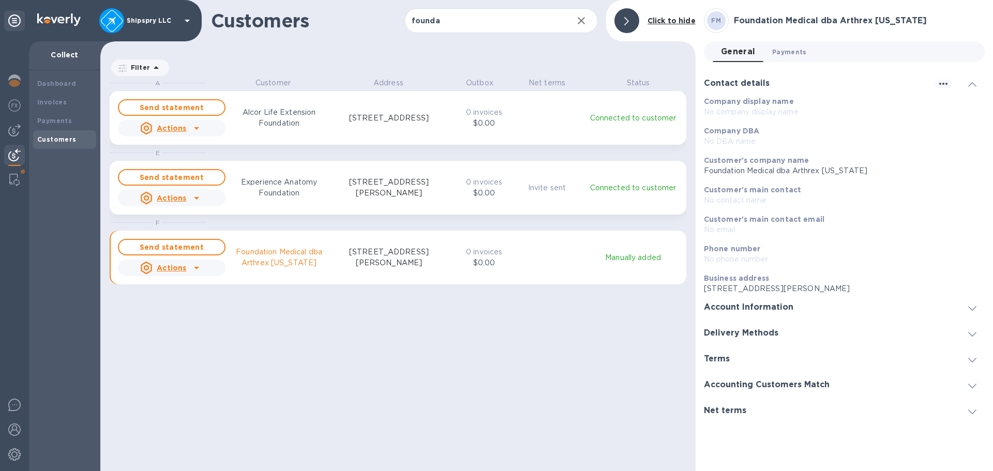
click at [782, 52] on span "Payments 0" at bounding box center [789, 52] width 35 height 11
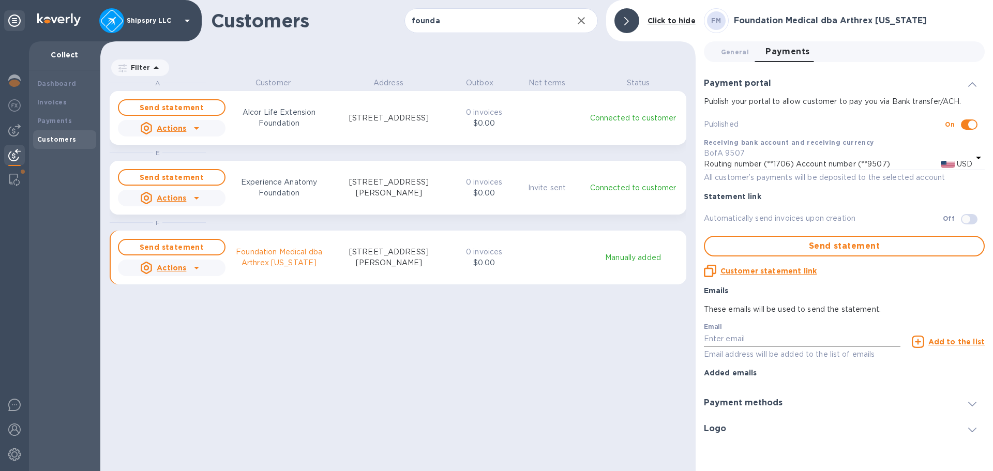
click at [732, 344] on input "text" at bounding box center [802, 340] width 197 height 16
type input "kelly.christensen@shipspry.com"
click at [934, 342] on u "Add to the list" at bounding box center [957, 342] width 56 height 8
click at [737, 420] on h3 "Payment methods" at bounding box center [743, 425] width 79 height 10
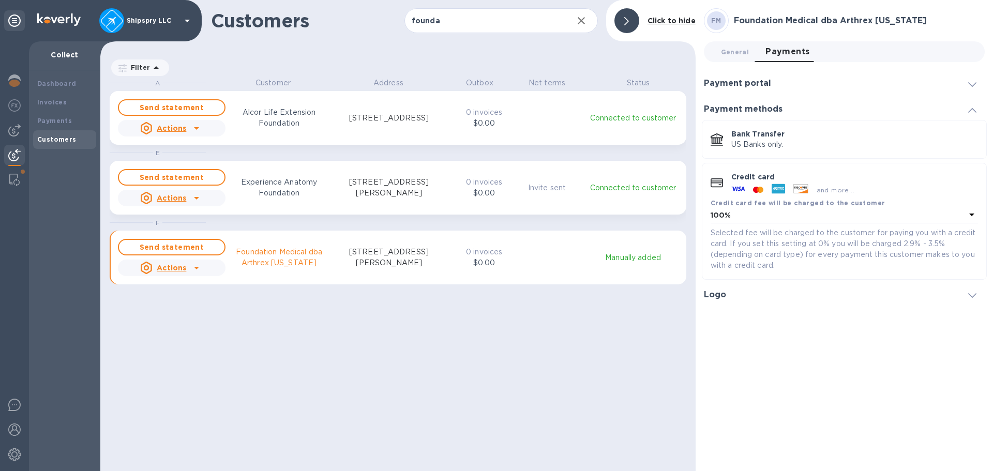
click at [719, 291] on h3 "Logo" at bounding box center [715, 295] width 22 height 10
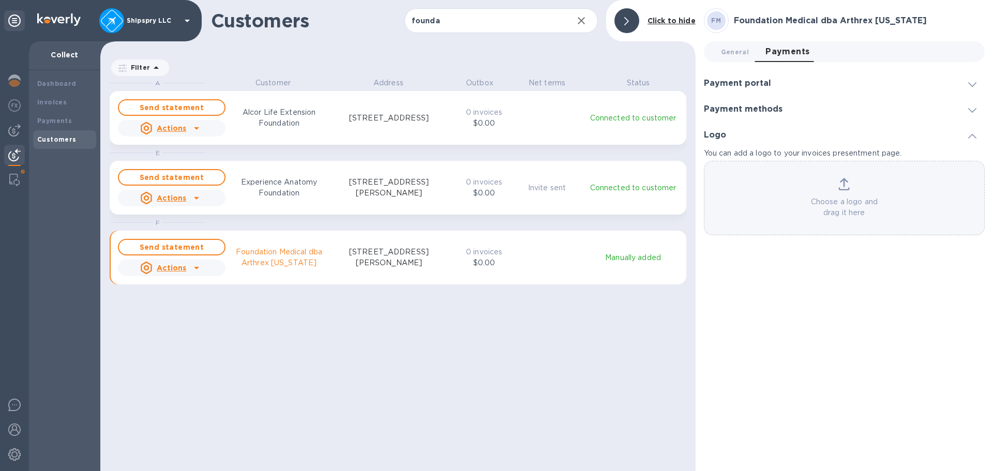
click at [780, 91] on div "Payment portal" at bounding box center [844, 83] width 281 height 26
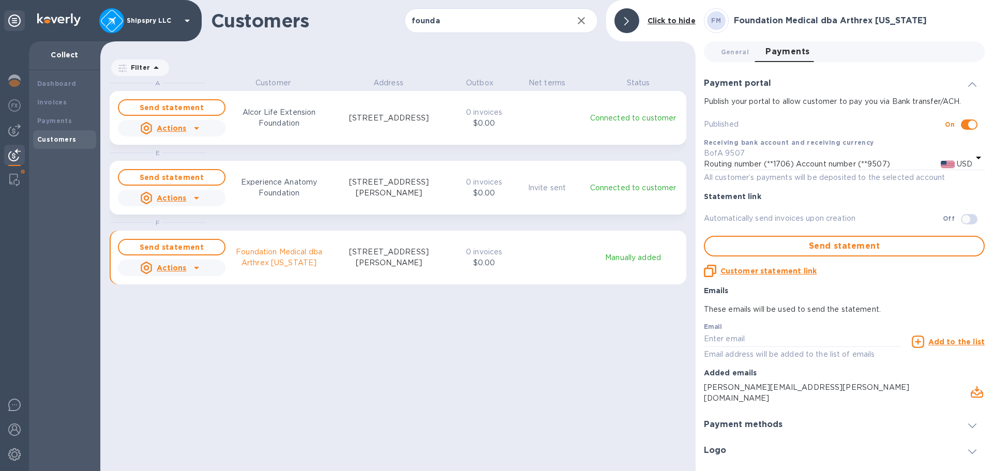
click at [739, 420] on h3 "Payment methods" at bounding box center [743, 425] width 79 height 10
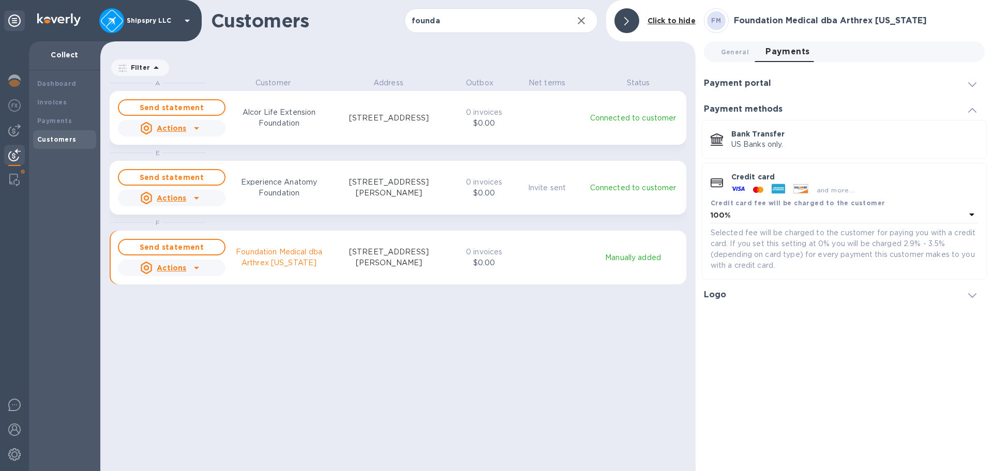
click at [654, 18] on b "Click to hide" at bounding box center [672, 21] width 48 height 8
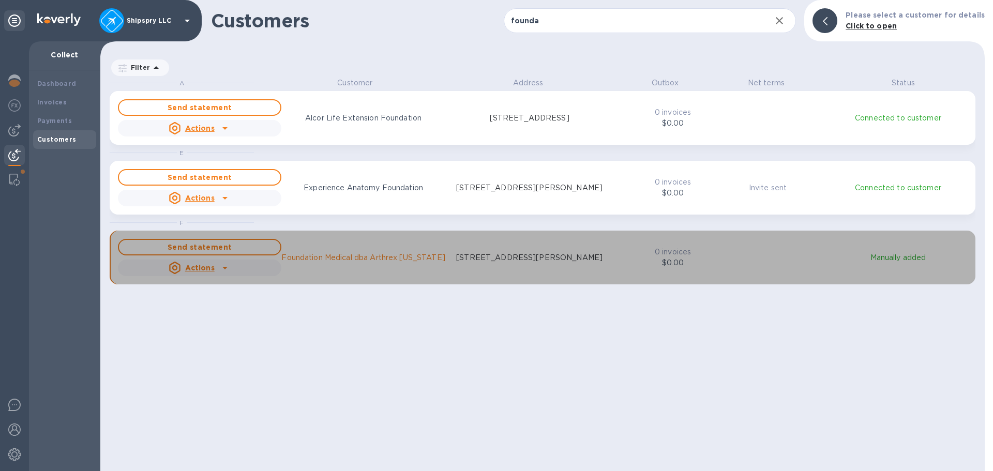
click at [391, 254] on p "Foundation Medical dba Arthrex [US_STATE]" at bounding box center [362, 257] width 163 height 11
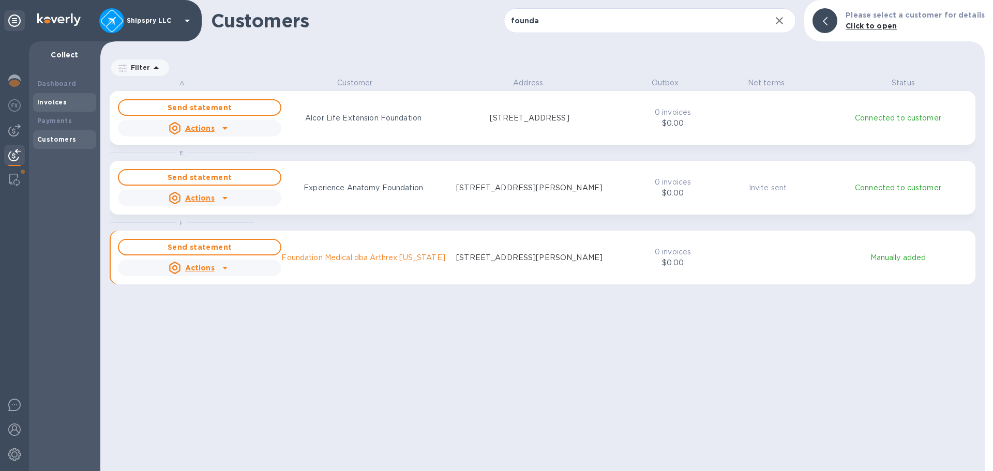
click at [50, 99] on b "Invoices" at bounding box center [51, 102] width 29 height 8
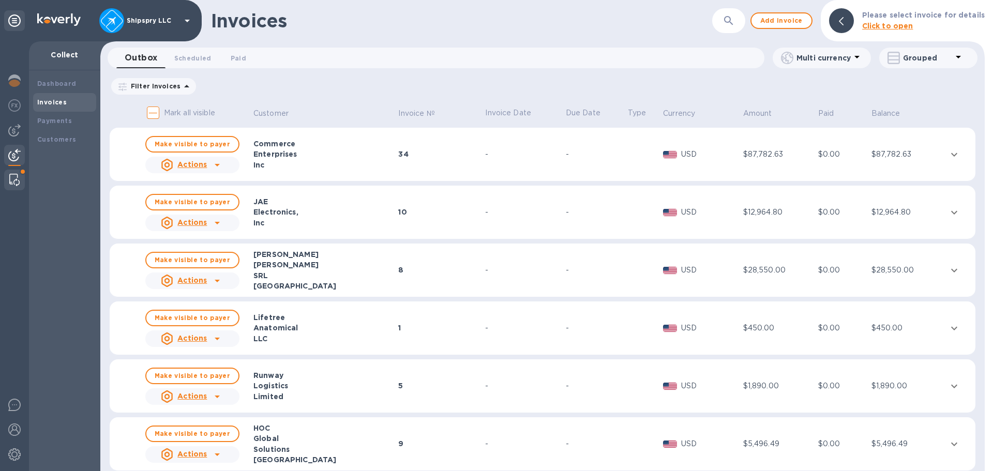
click at [16, 182] on img at bounding box center [14, 180] width 10 height 12
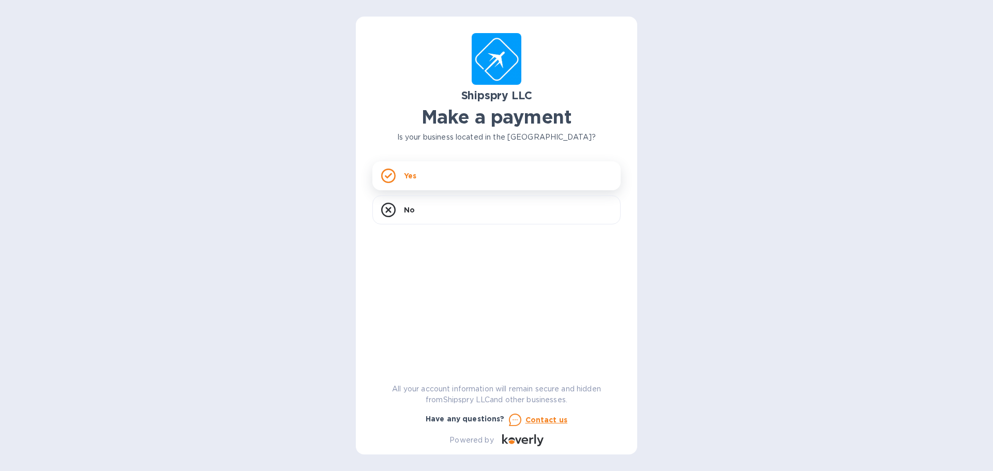
click at [420, 173] on div "Yes" at bounding box center [496, 175] width 248 height 29
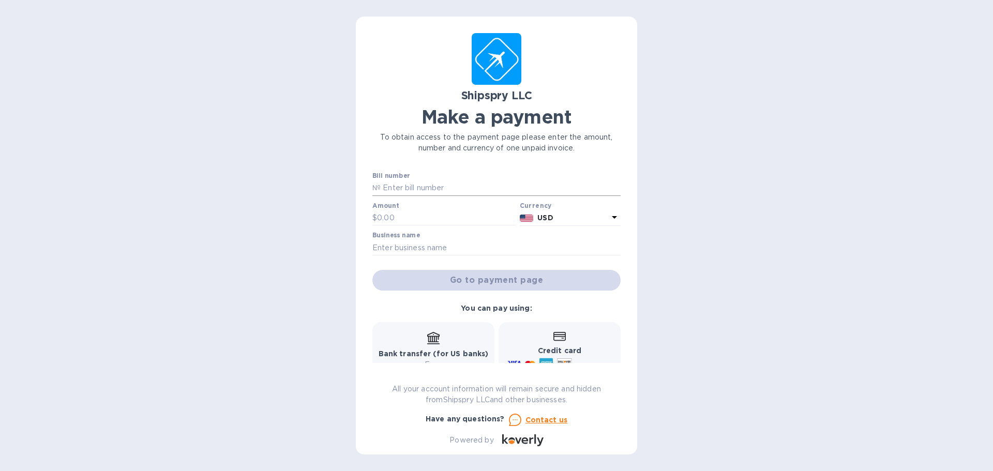
drag, startPoint x: 428, startPoint y: 190, endPoint x: 424, endPoint y: 187, distance: 5.5
click at [425, 188] on input "text" at bounding box center [501, 189] width 240 height 16
type input "42713A"
type input "425"
click at [452, 252] on input "text" at bounding box center [496, 248] width 248 height 16
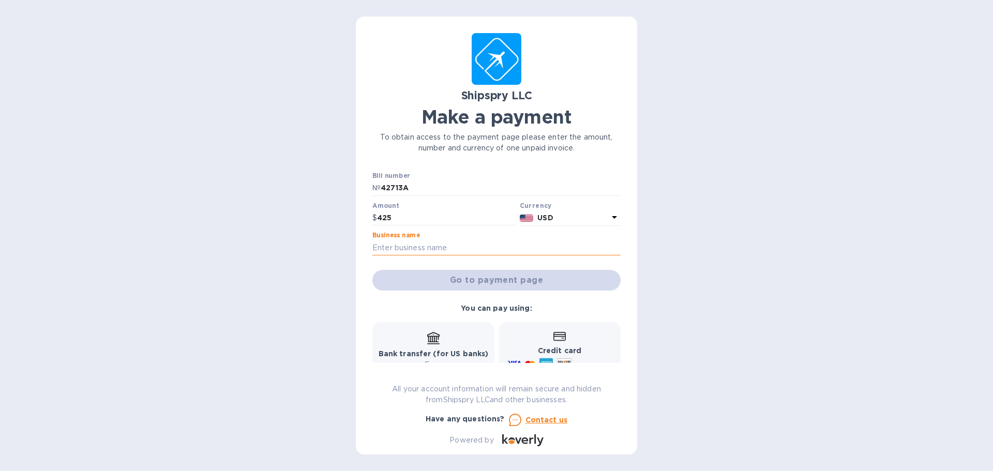
click at [406, 250] on input "text" at bounding box center [496, 248] width 248 height 16
paste input "Foundation Medical dba Arthrex [US_STATE]"
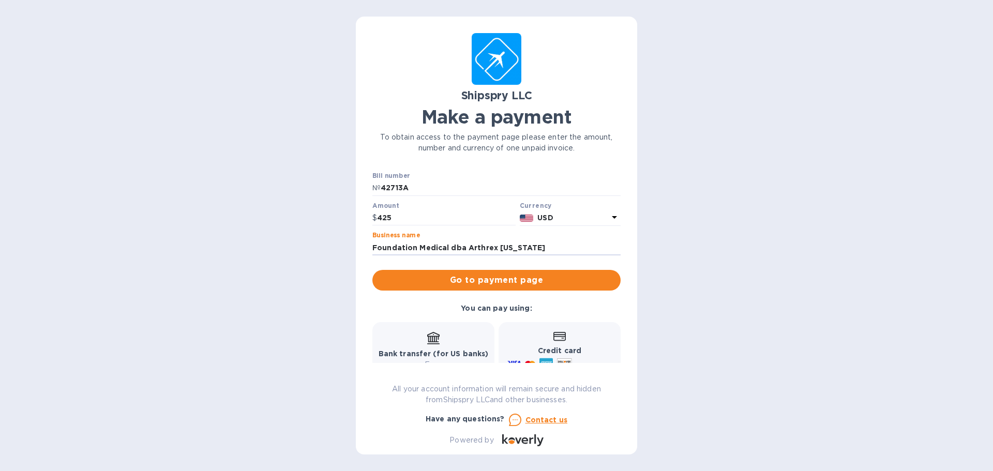
type input "Foundation Medical dba Arthrex [US_STATE]"
click at [798, 234] on div "Shipspry LLC Make a payment To obtain access to the payment page please enter t…" at bounding box center [496, 235] width 993 height 471
click at [501, 276] on span "Go to payment page" at bounding box center [497, 280] width 232 height 12
